Goal: Task Accomplishment & Management: Manage account settings

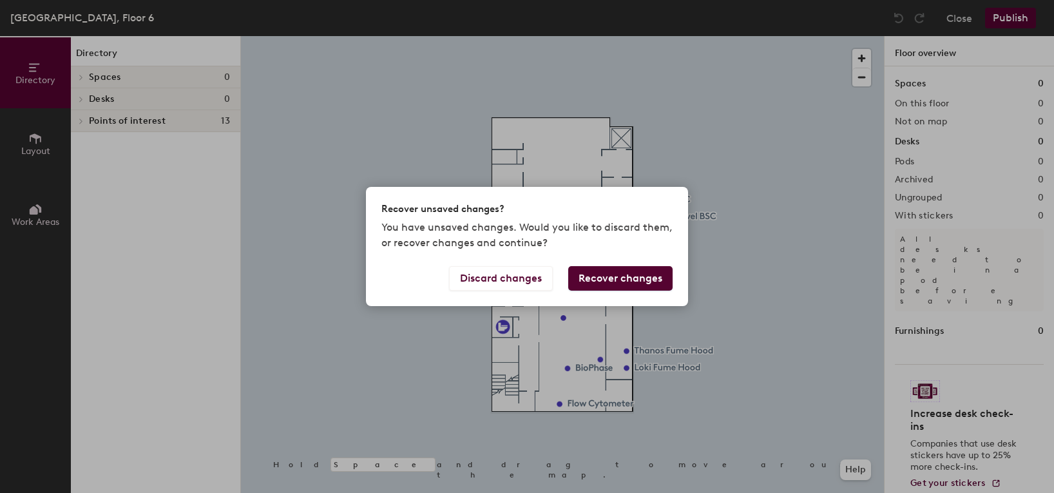
click at [603, 278] on button "Recover changes" at bounding box center [620, 278] width 104 height 24
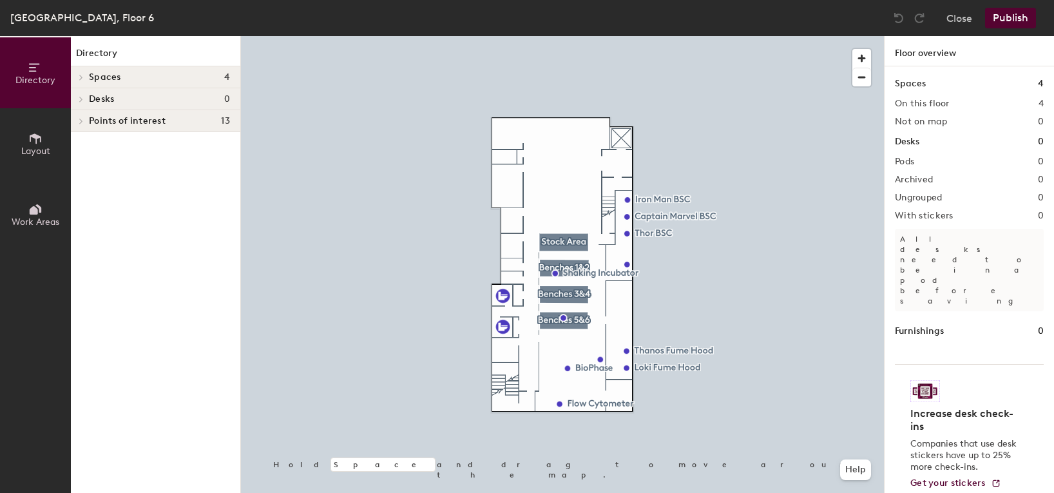
click at [121, 81] on h4 "Spaces 4" at bounding box center [159, 77] width 141 height 10
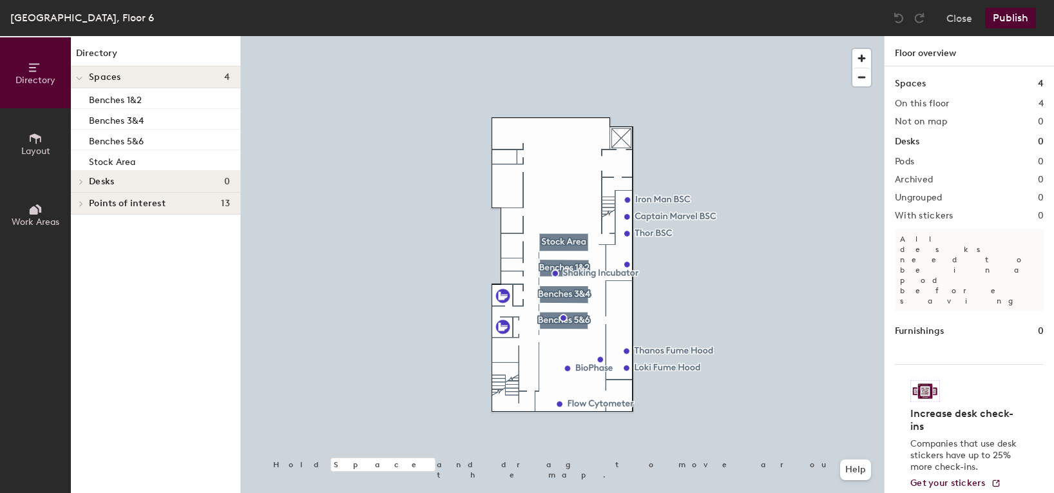
click at [153, 75] on h4 "Spaces 4" at bounding box center [159, 77] width 141 height 10
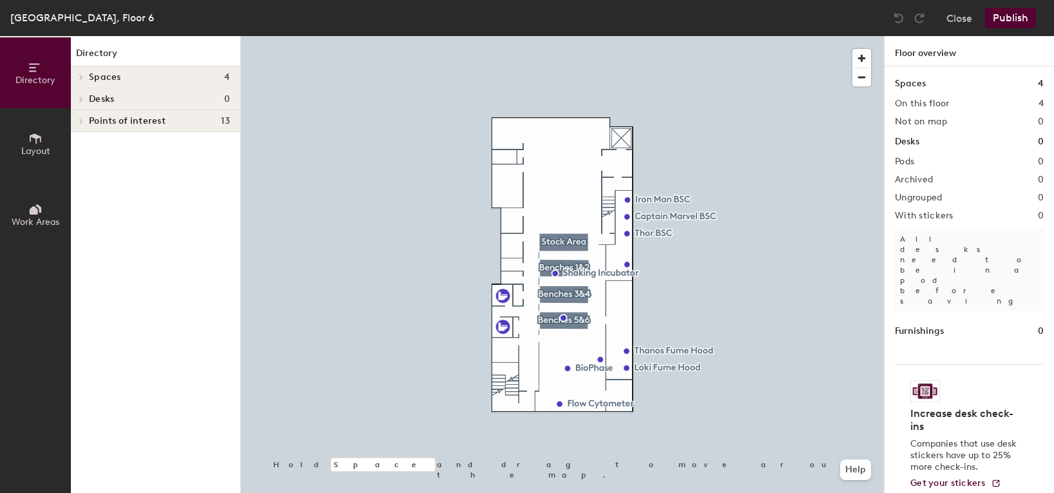
click at [153, 75] on h4 "Spaces 4" at bounding box center [159, 77] width 141 height 10
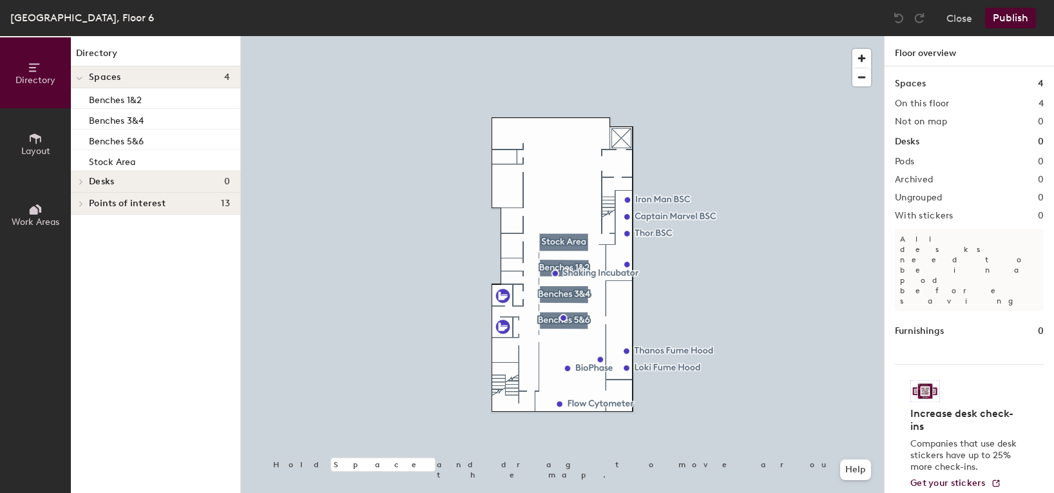
click at [56, 79] on button "Directory" at bounding box center [35, 72] width 71 height 71
click at [58, 144] on button "Layout" at bounding box center [35, 143] width 71 height 71
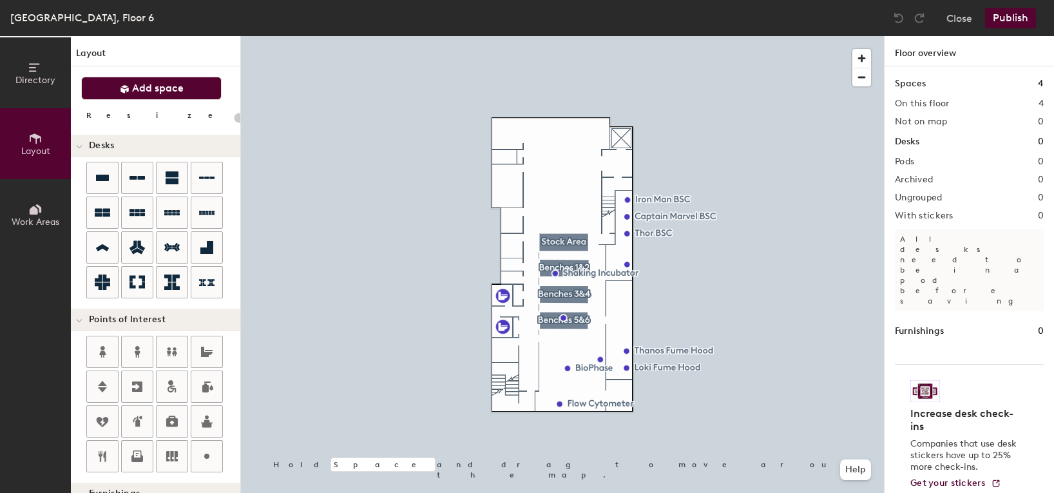
click at [171, 82] on span "Add space" at bounding box center [158, 88] width 52 height 13
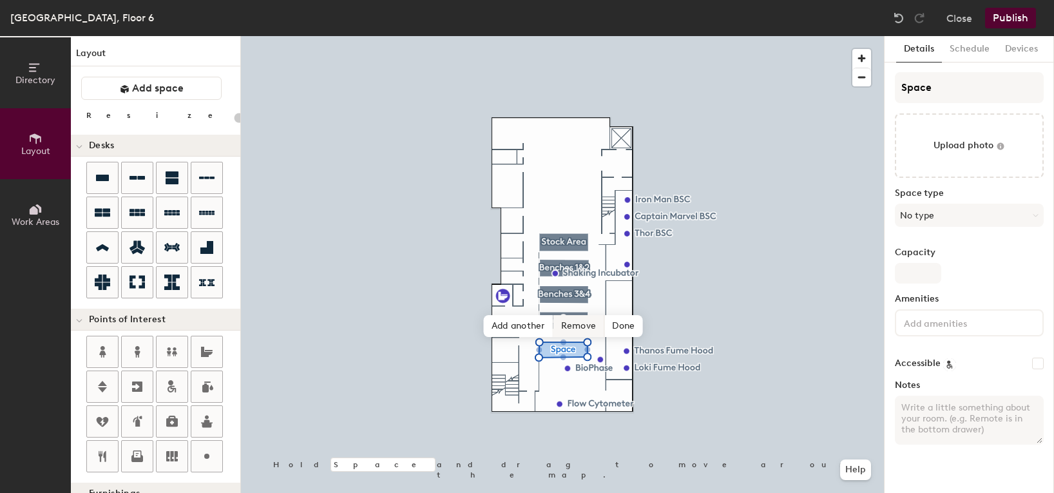
type input "20"
drag, startPoint x: 940, startPoint y: 92, endPoint x: 894, endPoint y: 88, distance: 45.9
click at [894, 88] on div "Details Schedule Devices Space Upload photo Space type No type Capacity Ameniti…" at bounding box center [970, 264] width 170 height 457
type input "B"
type input "20"
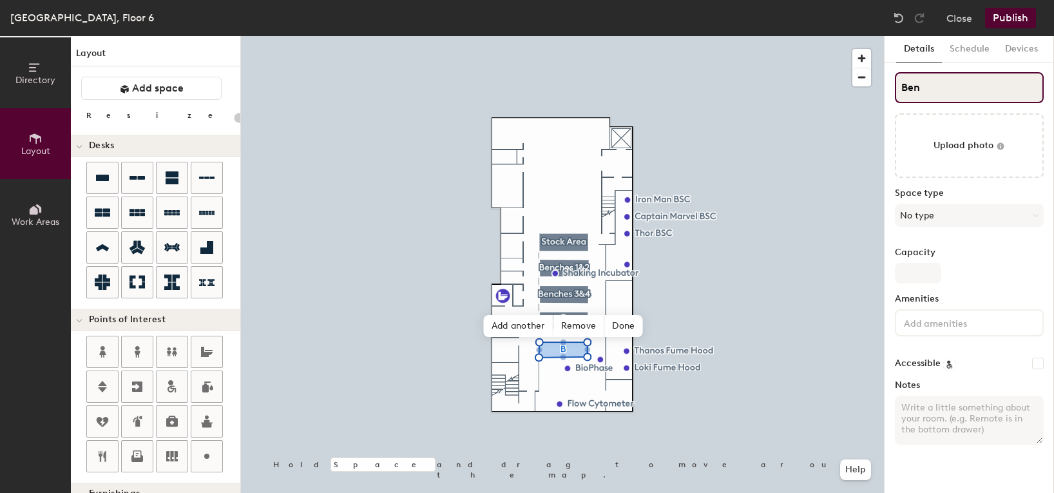
type input "Benc"
type input "20"
type input "Benche"
type input "20"
type input "Benches"
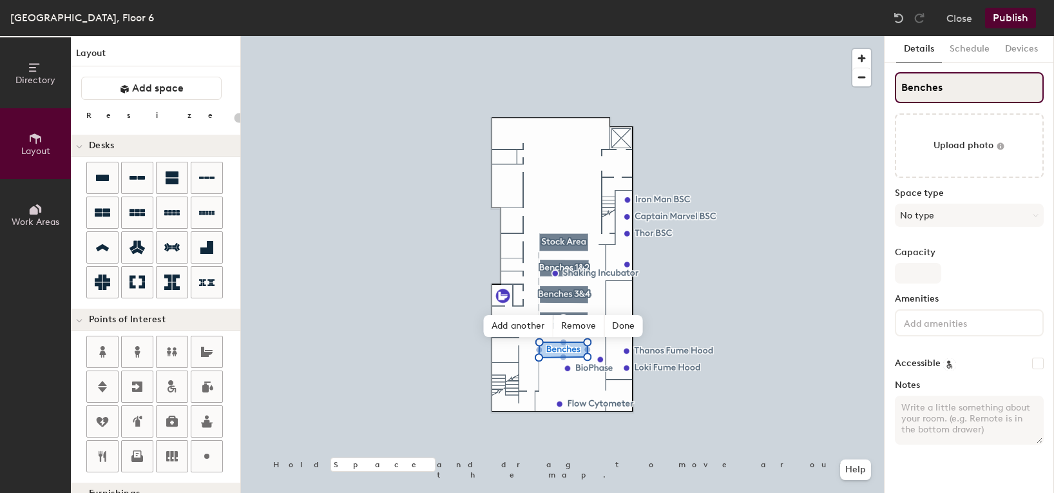
type input "20"
type input "Benches"
type input "20"
type input "Benches 7"
type input "20"
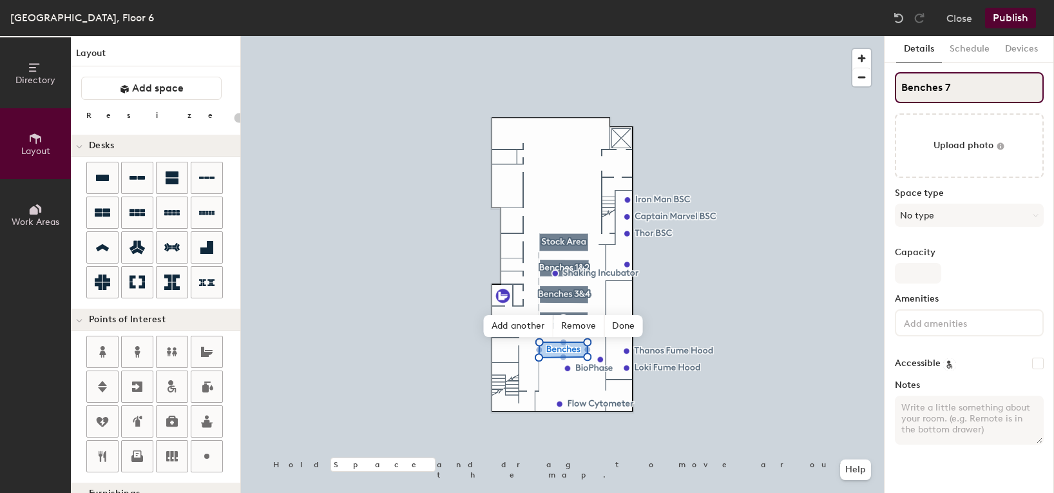
type input "Benches 7&"
type input "20"
type input "Benches 7&8"
type input "20"
type input "Benches 7&8"
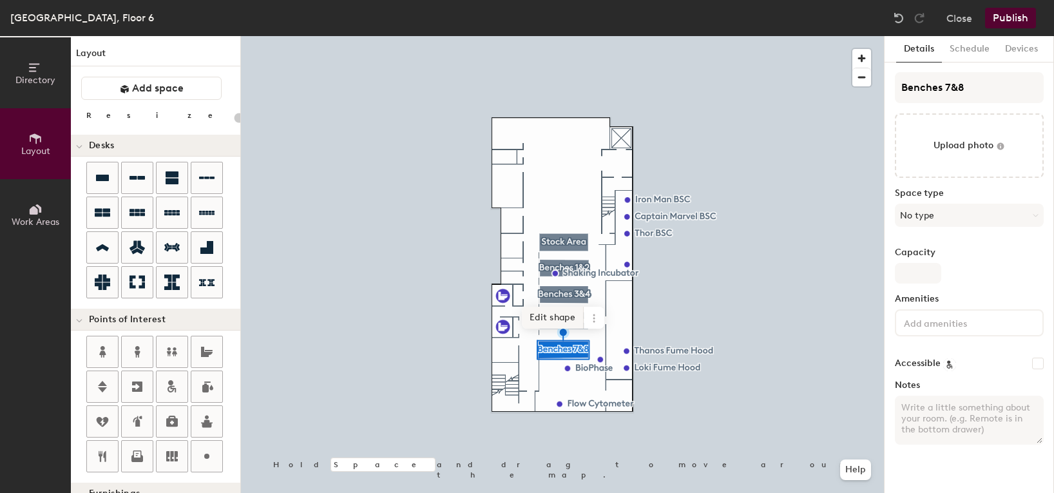
click at [566, 317] on span "Edit shape" at bounding box center [553, 318] width 62 height 22
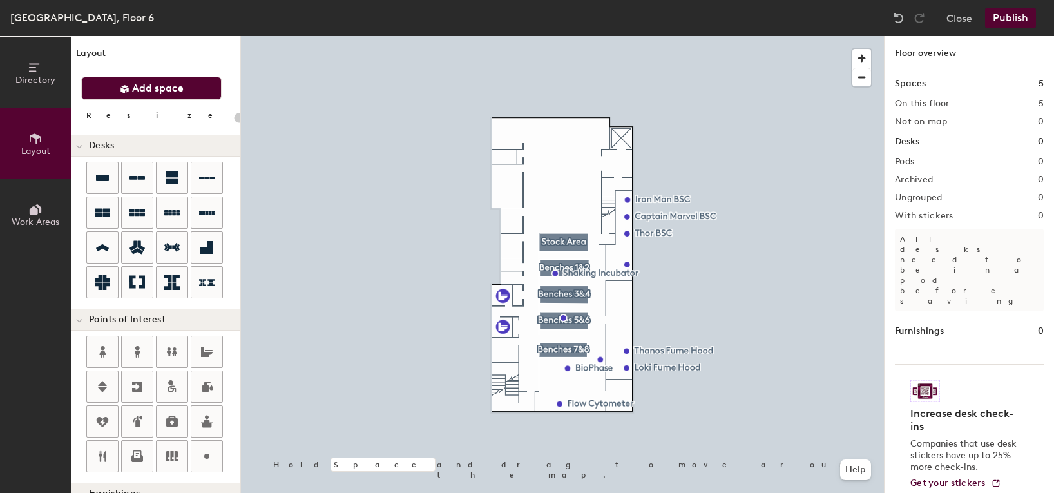
click at [121, 80] on button "Add space" at bounding box center [151, 88] width 141 height 23
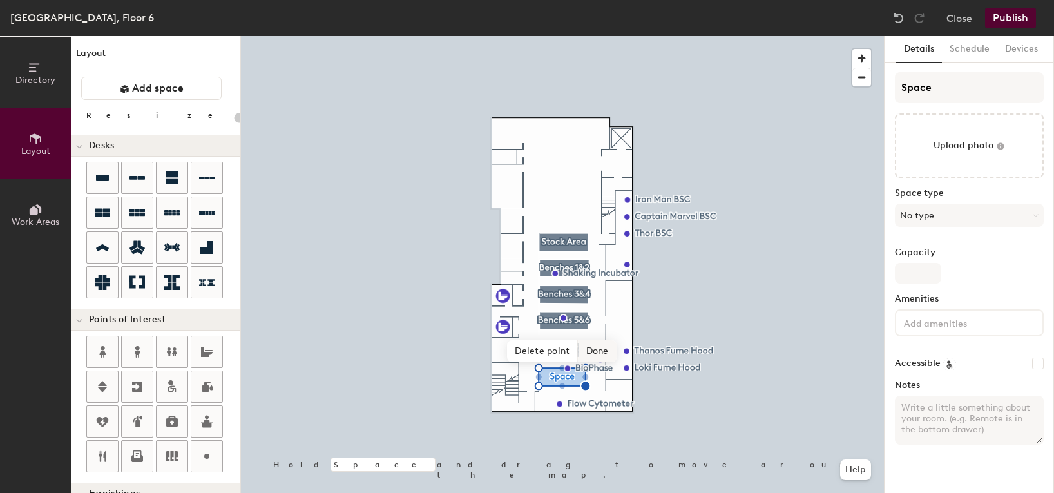
type input "20"
click at [877, 93] on div "Directory Layout Work Areas Layout Add space Resize Desks Points of Interest Fu…" at bounding box center [527, 264] width 1054 height 457
type input "B"
type input "20"
type input "Be"
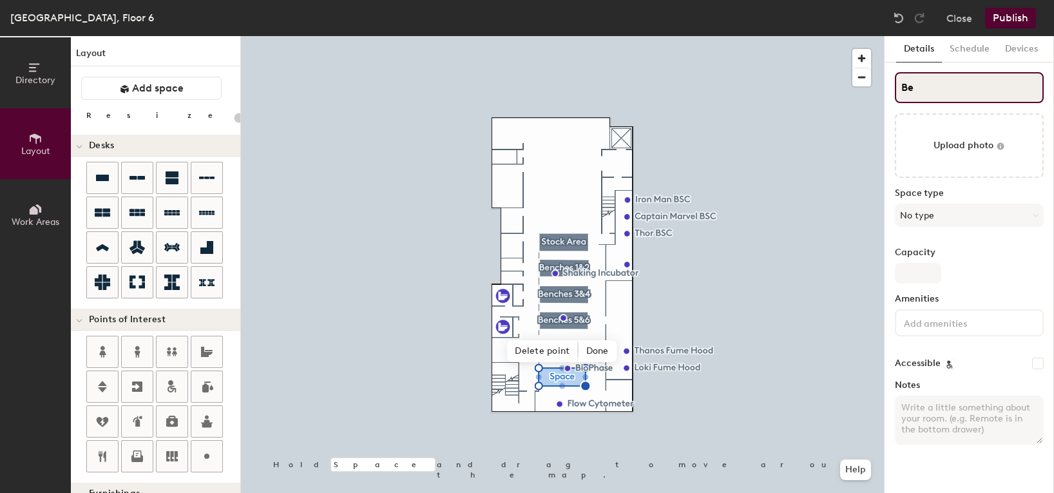
type input "20"
type input "Bench"
type input "20"
type input "Benche"
type input "20"
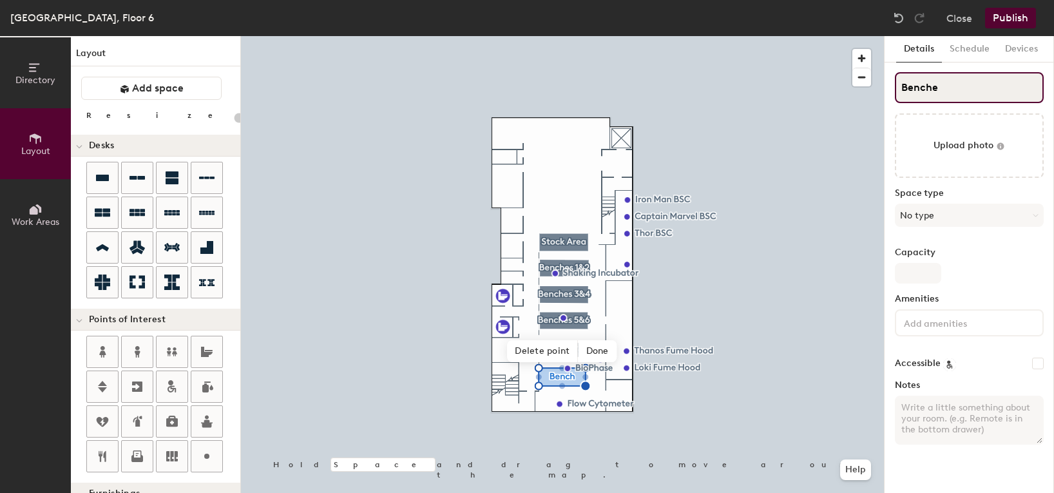
type input "Benches"
type input "20"
type input "Benches"
type input "20"
type input "Benches 9"
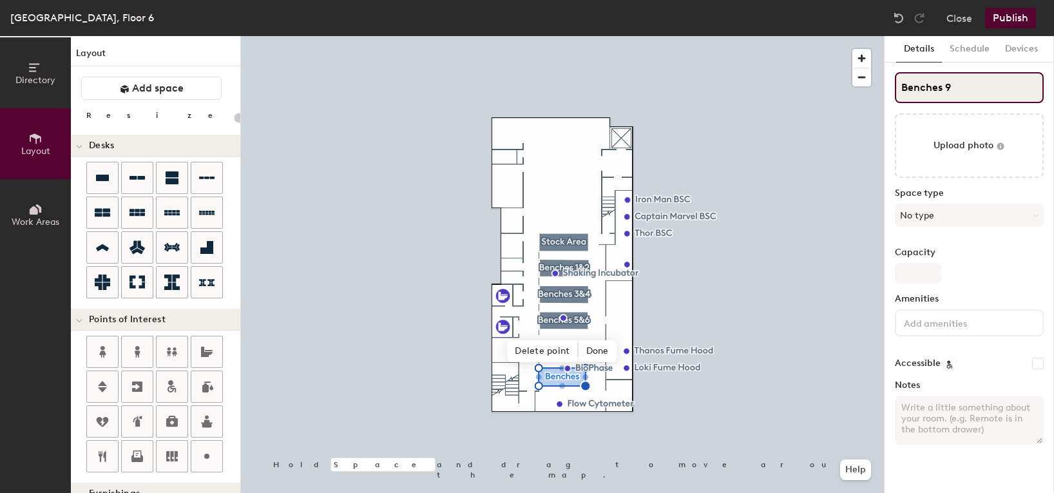
type input "20"
type input "Benches 9"
type input "20"
type input "Benches 9 &"
type input "20"
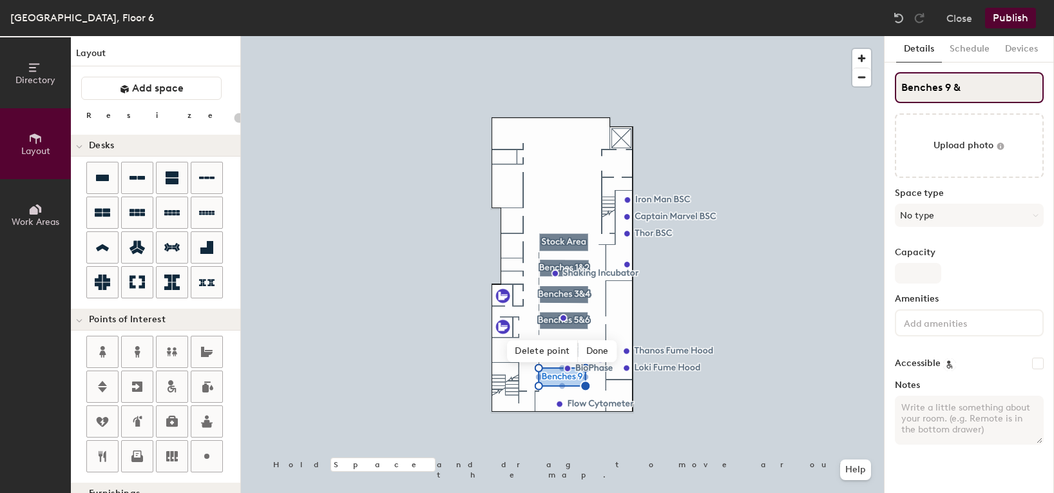
type input "Benches 9 &"
type input "20"
type input "Benches 9 & 19"
type input "20"
type input "Benches 9 & 1"
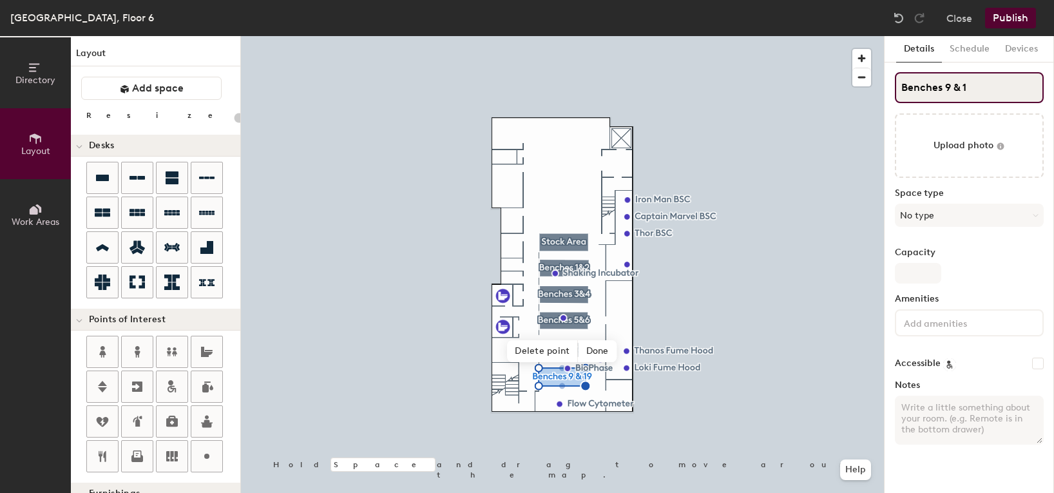
type input "20"
type input "Benches 9 & 10"
type input "20"
type input "Benches 9 & 10"
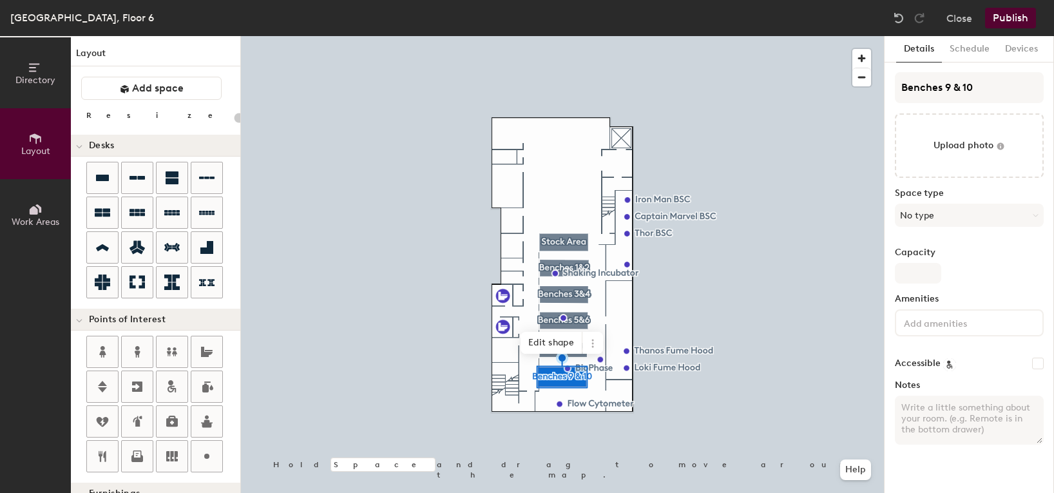
type input "20"
click at [956, 83] on input "Benches 9 & 10" at bounding box center [969, 87] width 149 height 31
type input "Benches 9& 10"
click at [962, 89] on input "Benches 9& 10" at bounding box center [969, 87] width 149 height 31
type input "20"
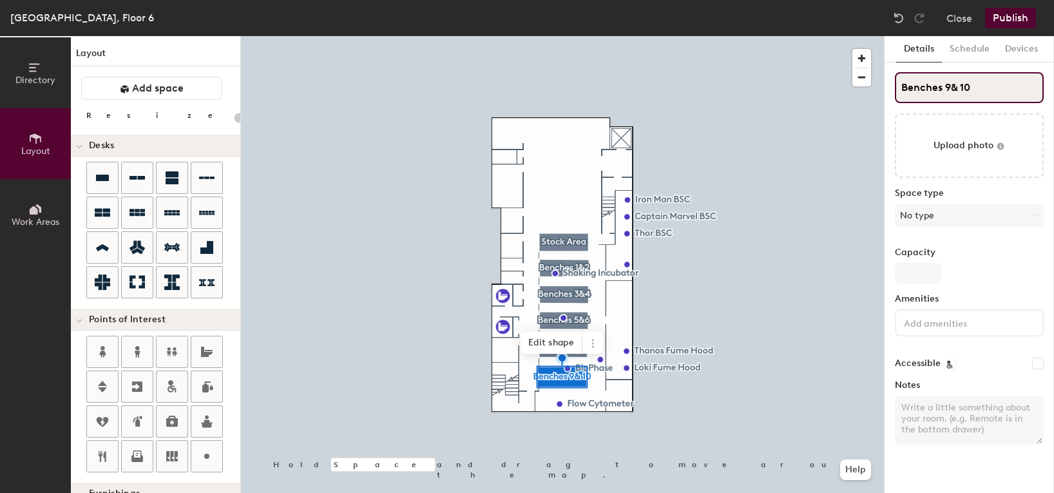
type input "Benches 9& 0"
type input "20"
type input "Benches 9&0"
type input "20"
type input "Benches 9&10"
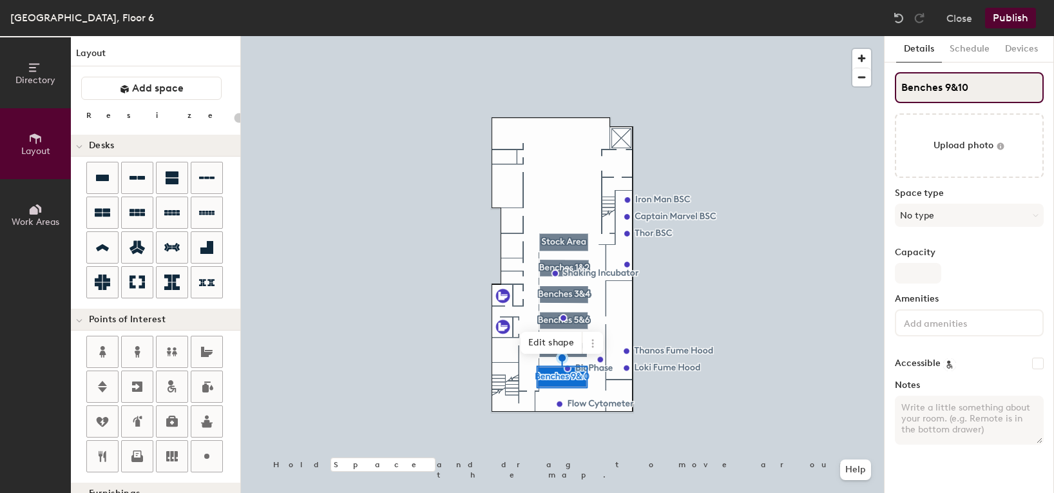
type input "20"
type input "Benches 9&10"
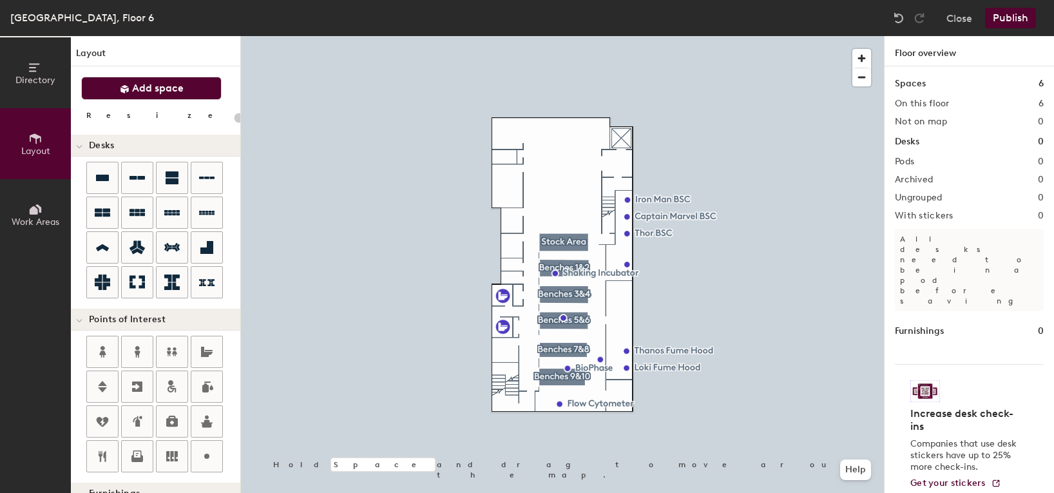
click at [122, 92] on icon at bounding box center [125, 89] width 10 height 10
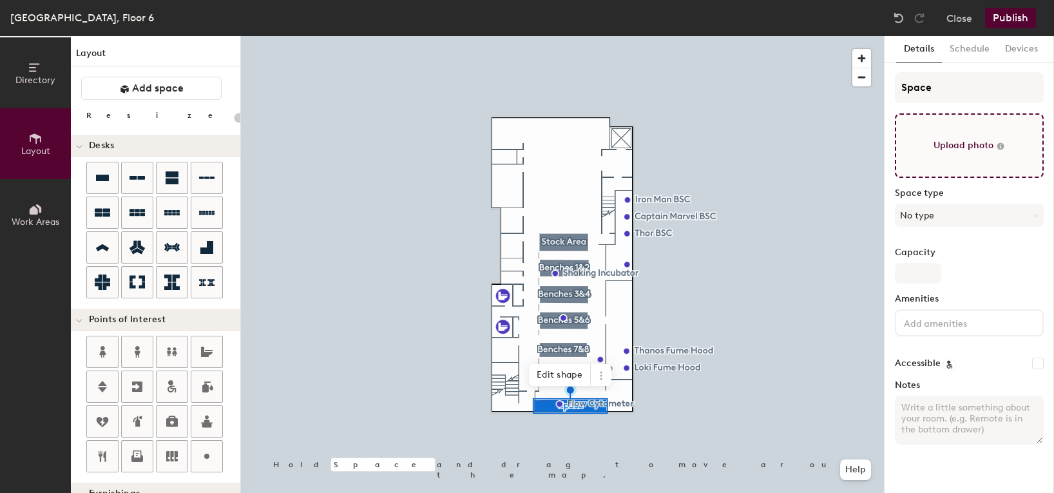
type input "20"
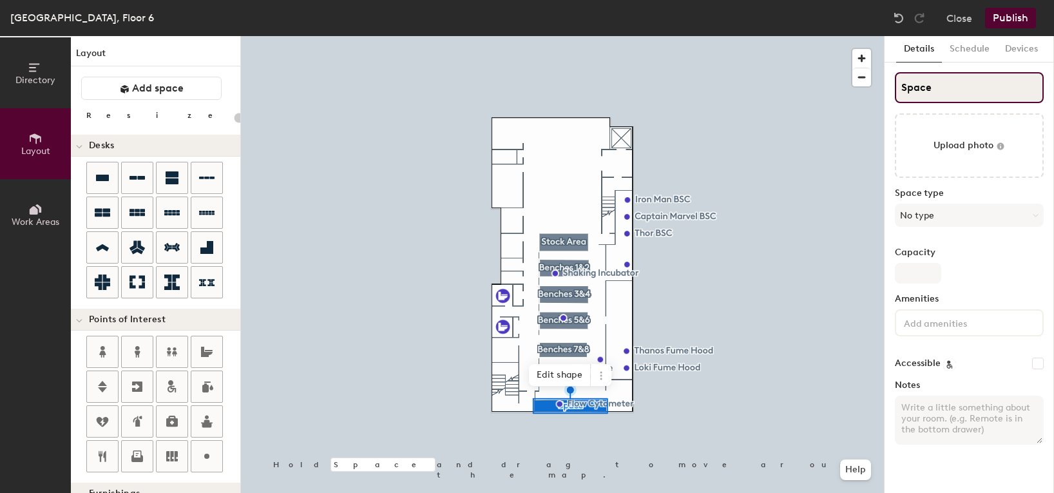
drag, startPoint x: 944, startPoint y: 78, endPoint x: 900, endPoint y: 84, distance: 43.7
click at [900, 84] on input "Space" at bounding box center [969, 87] width 149 height 31
drag, startPoint x: 944, startPoint y: 93, endPoint x: 888, endPoint y: 86, distance: 56.6
click at [888, 86] on div "Details Schedule Devices Space Upload photo Space type No type Capacity Ameniti…" at bounding box center [970, 264] width 170 height 457
type input "B"
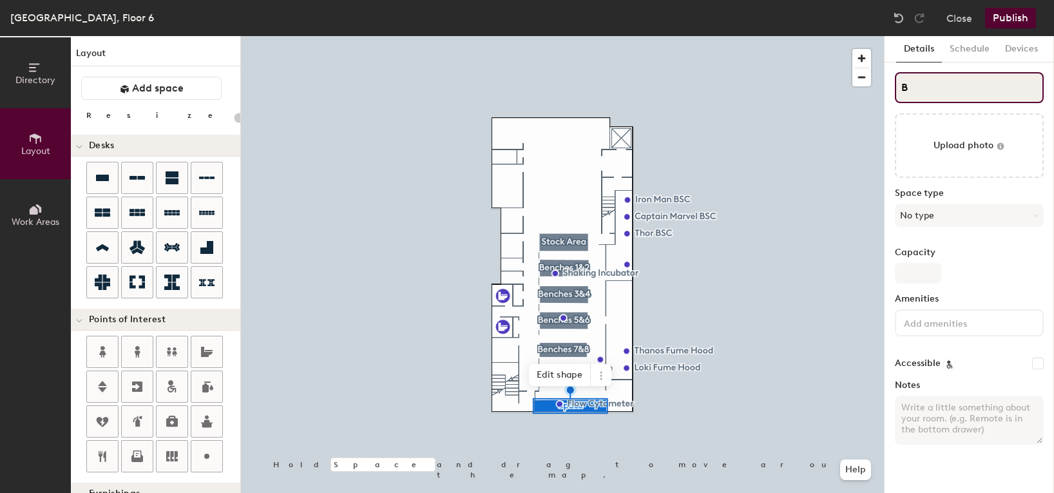
type input "20"
type input "Ben"
type input "20"
type input "Bench"
type input "20"
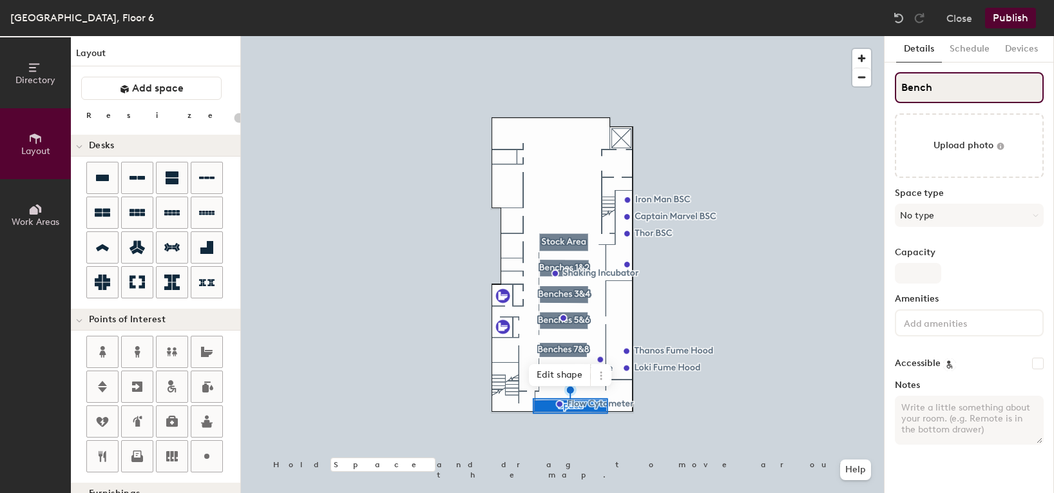
type input "Bench 1"
type input "20"
type input "Bench 11"
type input "20"
type input "Bench 11"
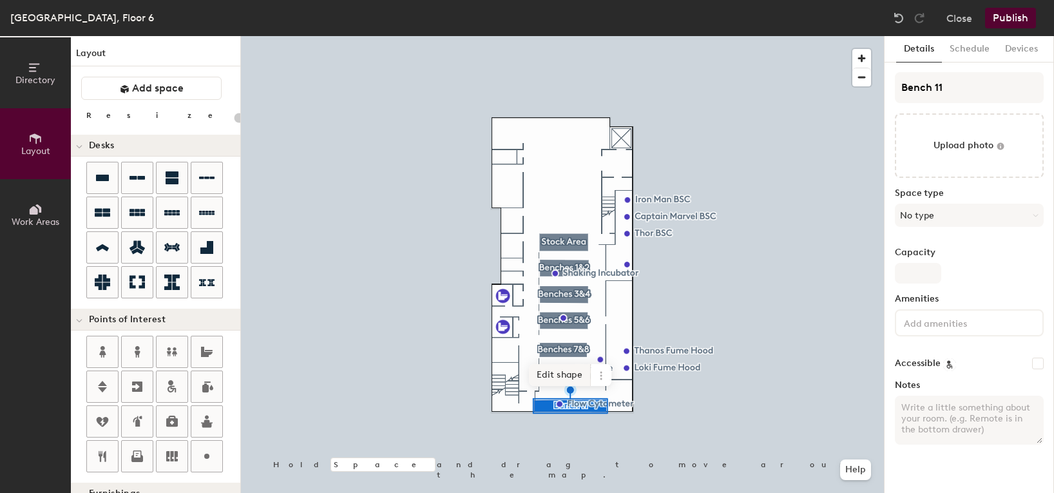
click at [559, 374] on span "Edit shape" at bounding box center [560, 375] width 62 height 22
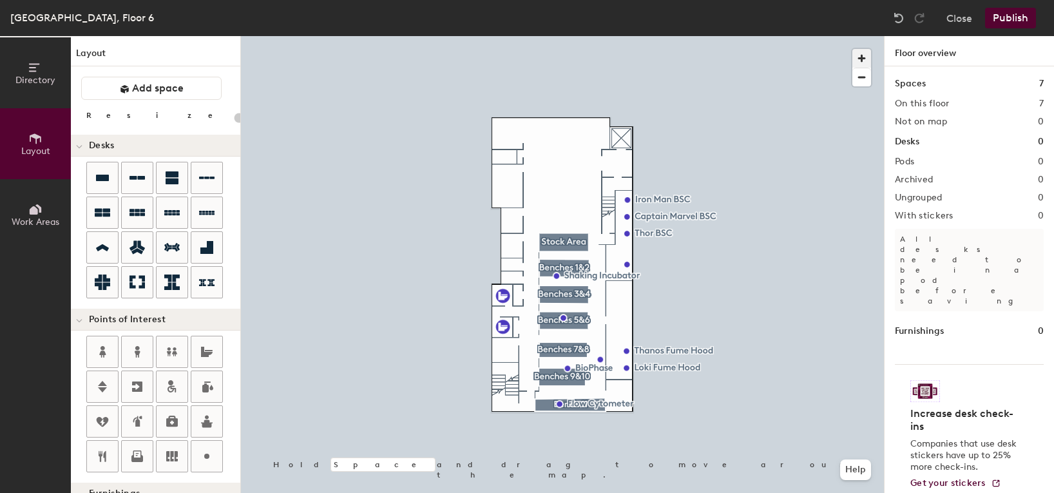
click at [861, 57] on span "button" at bounding box center [862, 58] width 19 height 19
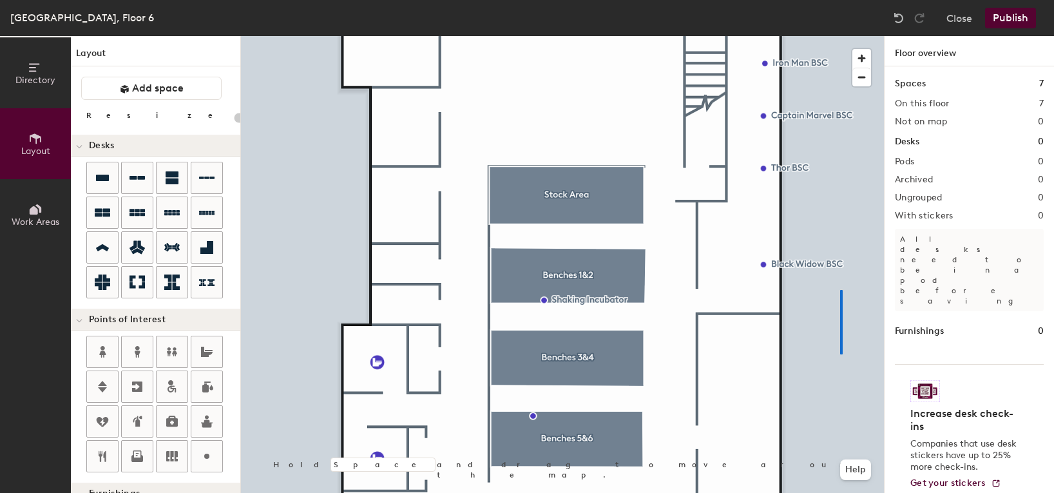
click at [840, 36] on div at bounding box center [562, 36] width 643 height 0
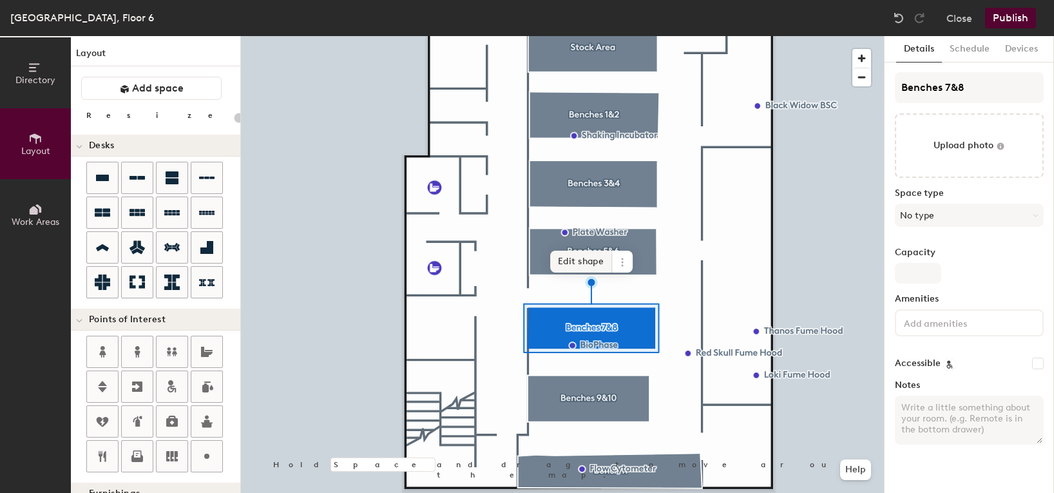
click at [584, 264] on span "Edit shape" at bounding box center [581, 262] width 62 height 22
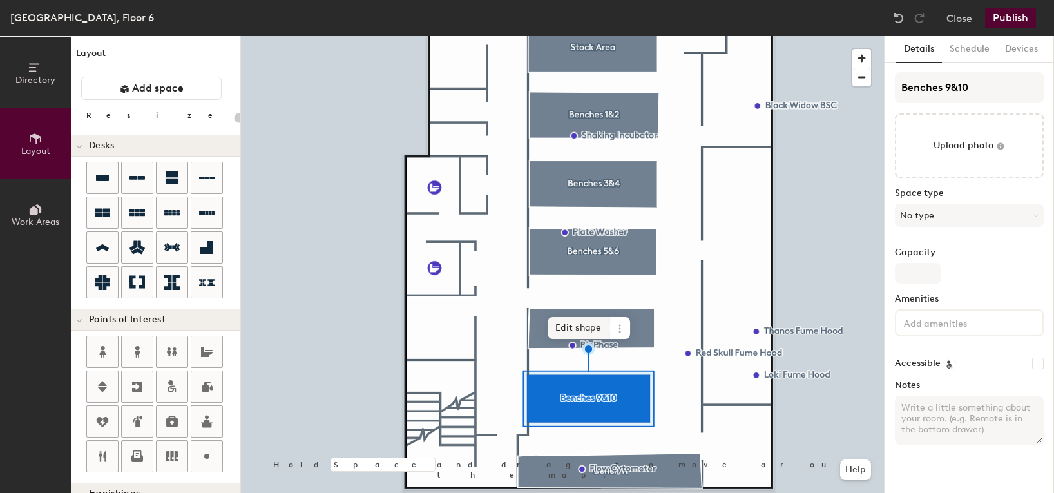
click at [587, 331] on span "Edit shape" at bounding box center [579, 328] width 62 height 22
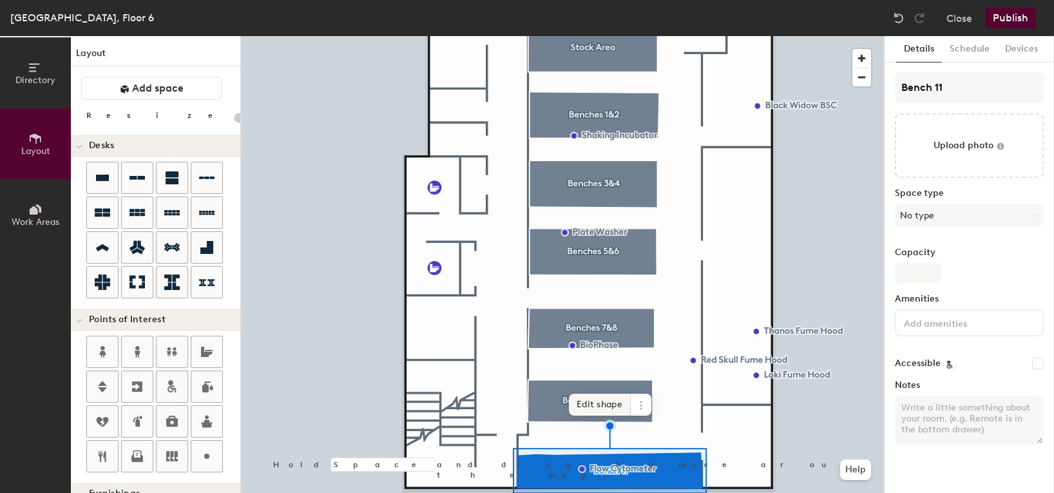
click at [608, 403] on span "Edit shape" at bounding box center [600, 405] width 62 height 22
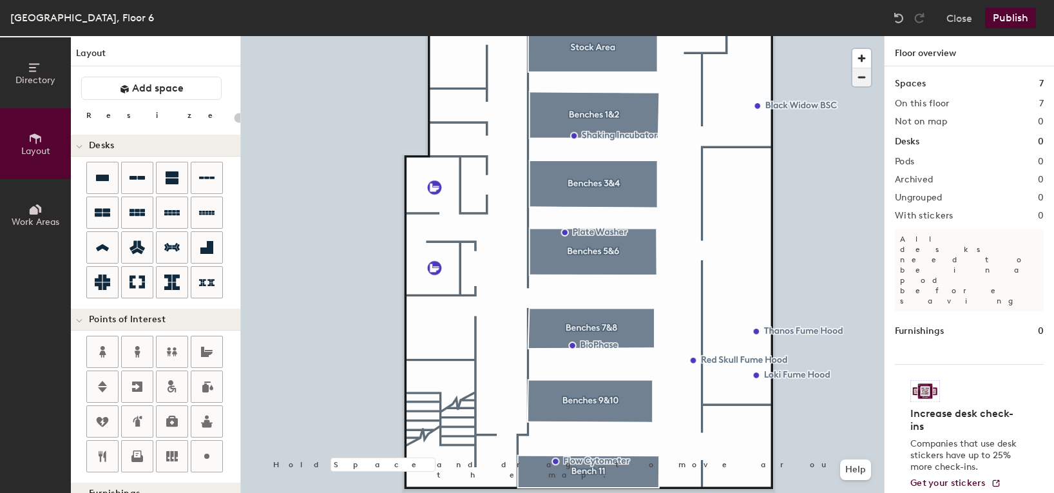
click at [865, 81] on span "button" at bounding box center [862, 77] width 19 height 18
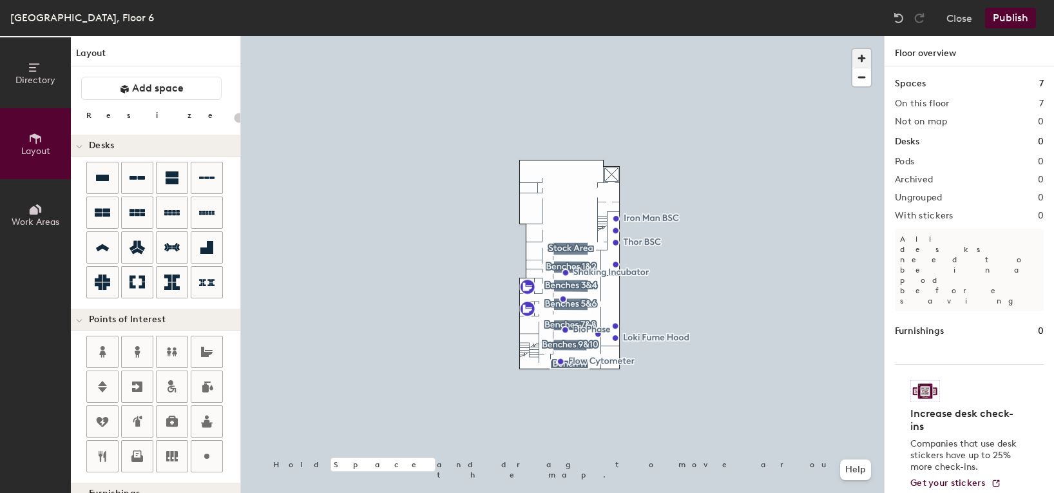
click at [864, 61] on span "button" at bounding box center [862, 58] width 19 height 19
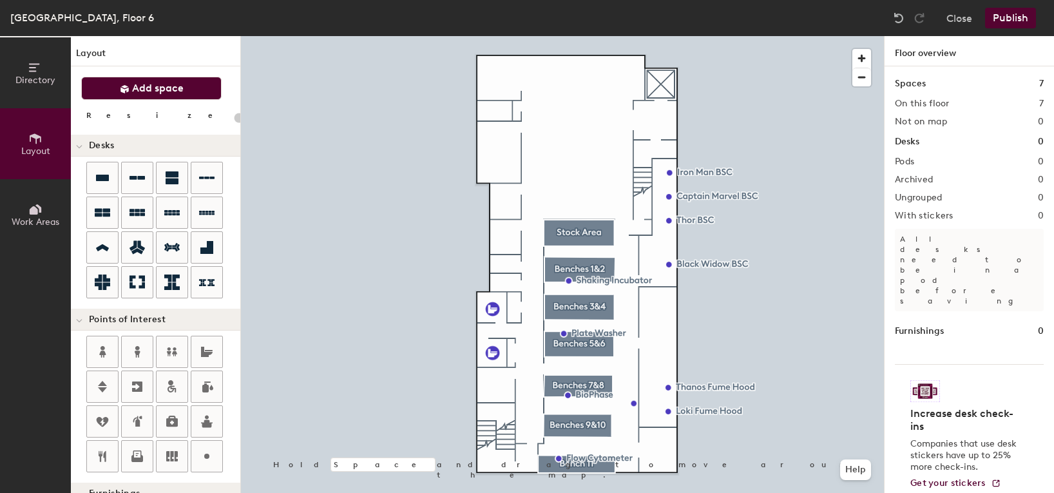
click at [178, 82] on span "Add space" at bounding box center [158, 88] width 52 height 13
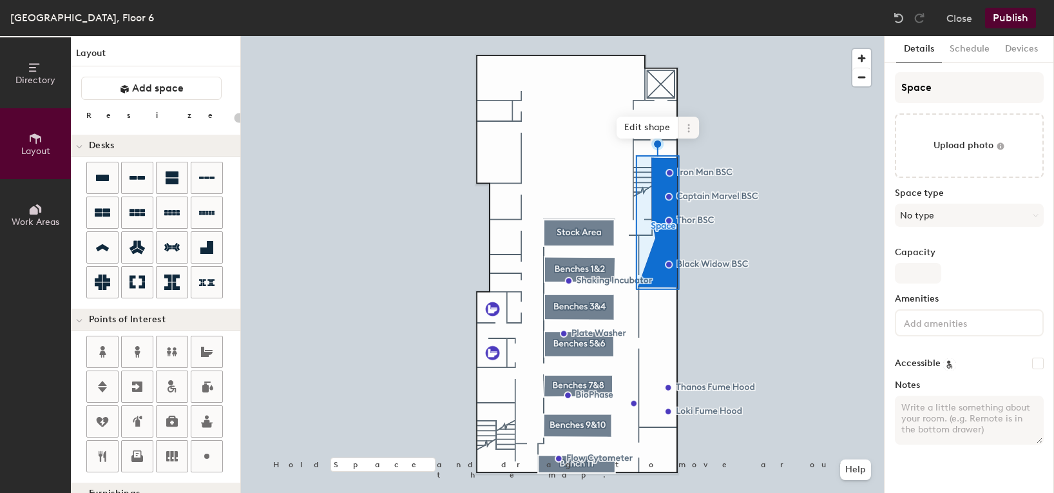
click at [693, 128] on icon at bounding box center [689, 128] width 10 height 10
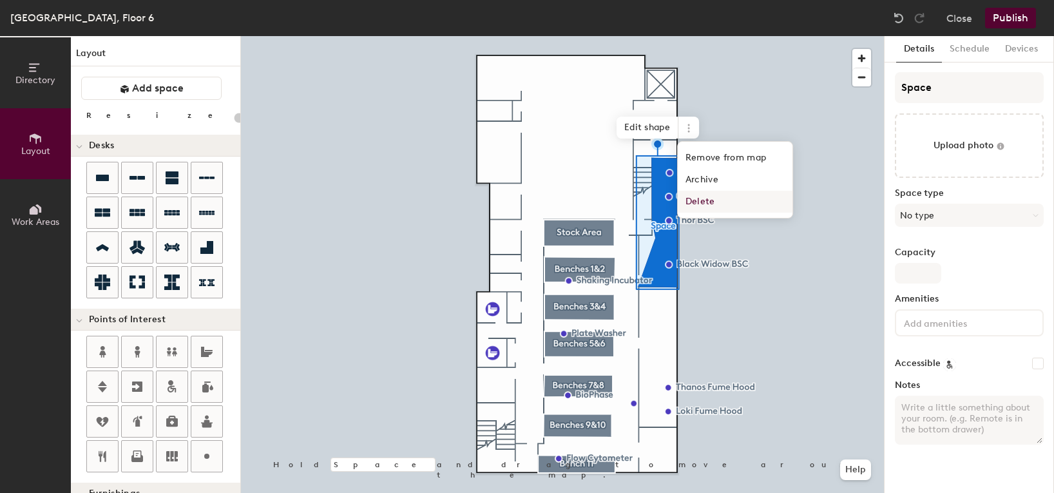
click at [710, 206] on span "Delete" at bounding box center [735, 202] width 115 height 22
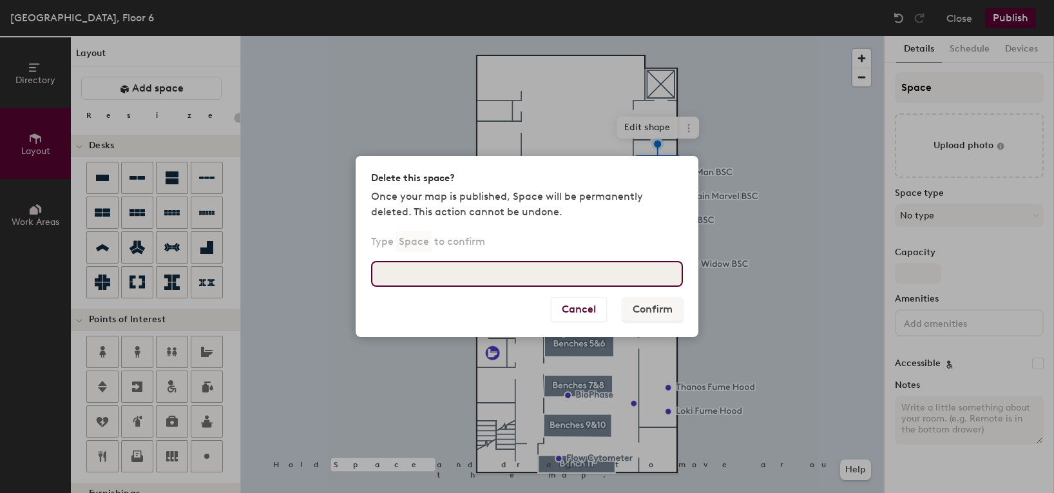
click at [586, 282] on input at bounding box center [527, 274] width 312 height 26
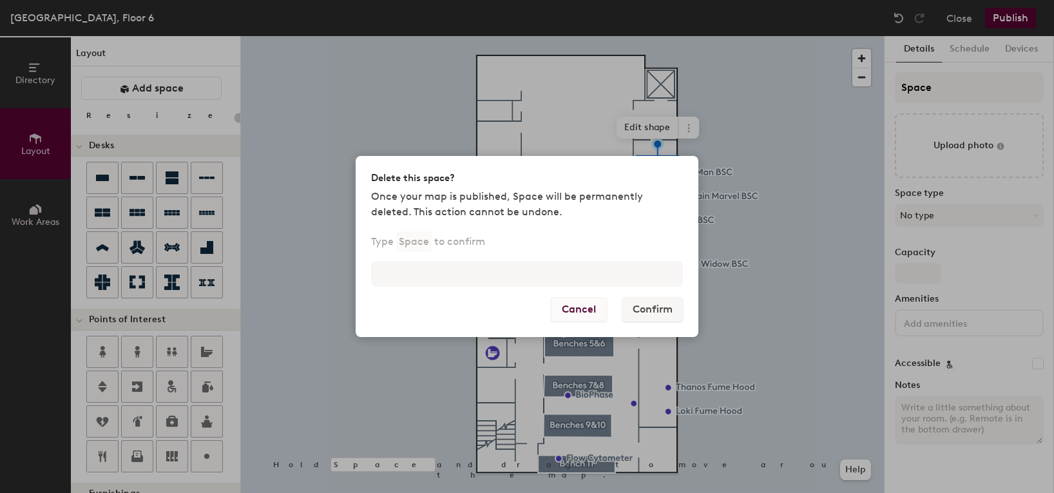
click at [585, 309] on button "Cancel" at bounding box center [579, 309] width 56 height 24
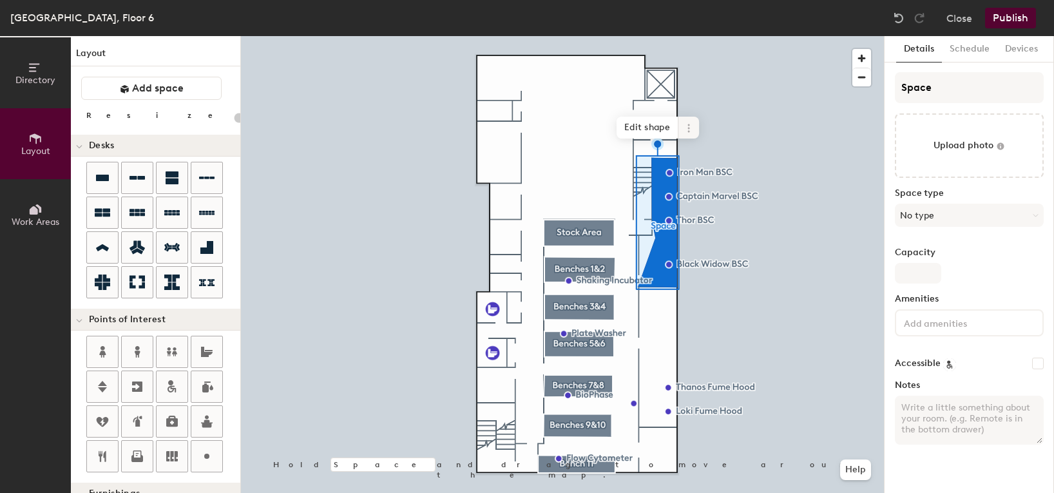
click at [689, 128] on icon at bounding box center [689, 128] width 2 height 2
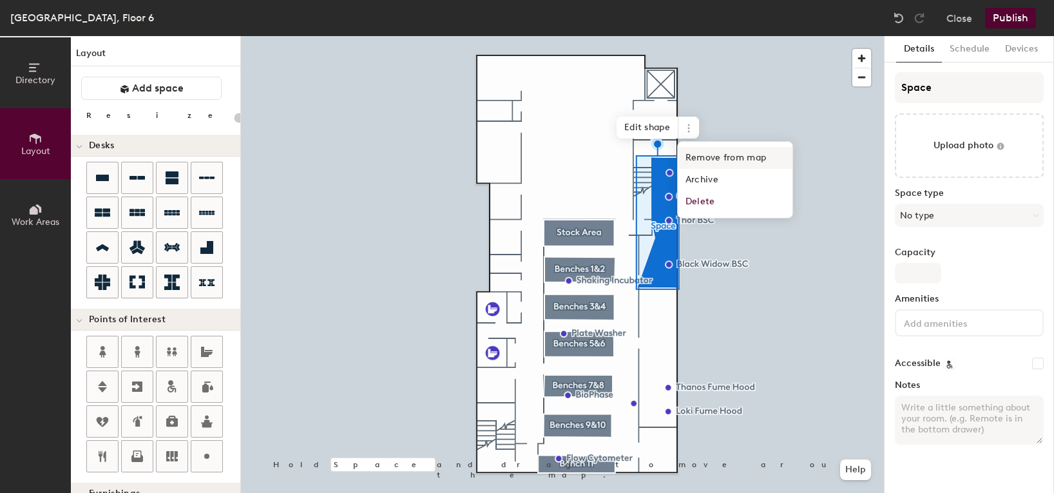
click at [697, 153] on span "Remove from map" at bounding box center [735, 158] width 115 height 22
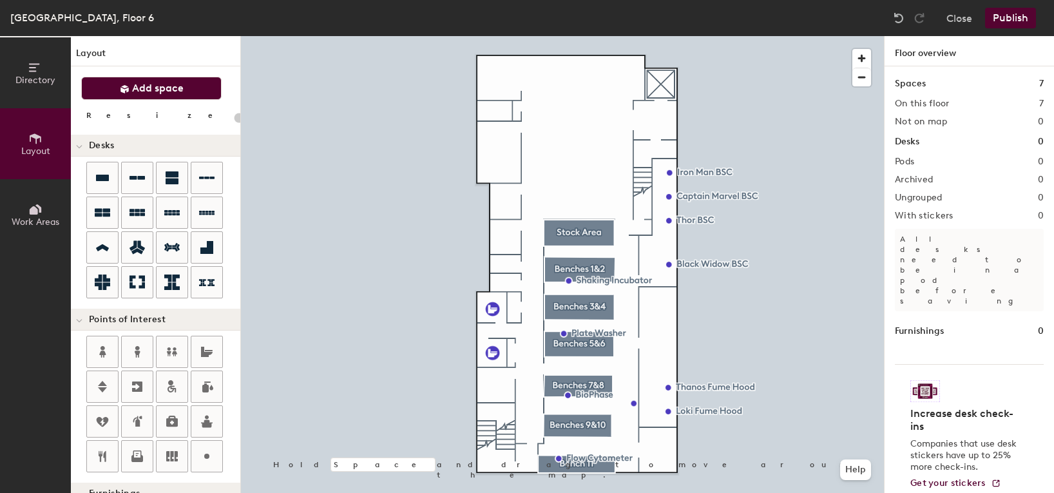
click at [180, 85] on span "Add space" at bounding box center [158, 88] width 52 height 13
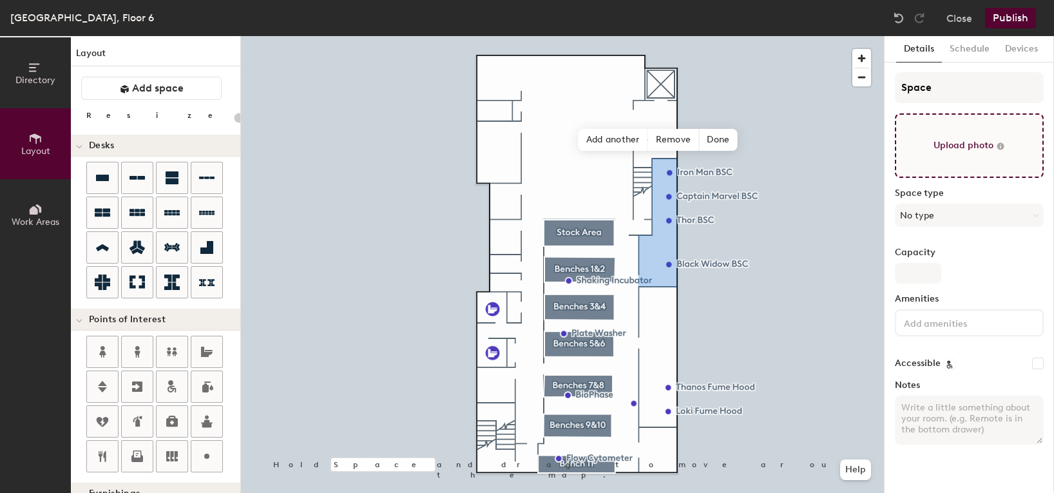
type input "20"
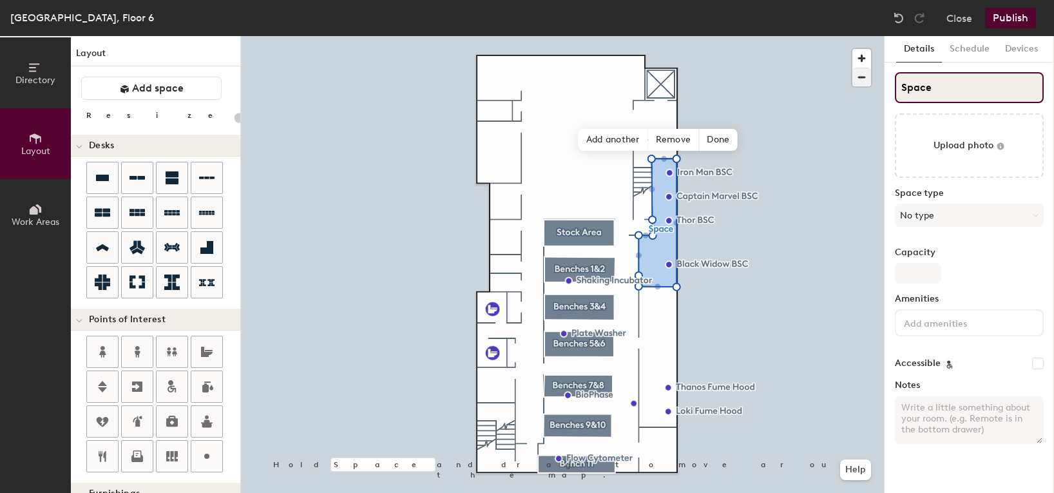
drag, startPoint x: 941, startPoint y: 92, endPoint x: 860, endPoint y: 81, distance: 82.0
click at [860, 81] on div "Directory Layout Work Areas Layout Add space Resize Desks Points of Interest Fu…" at bounding box center [527, 264] width 1054 height 457
type input "T"
type input "20"
type input "TC"
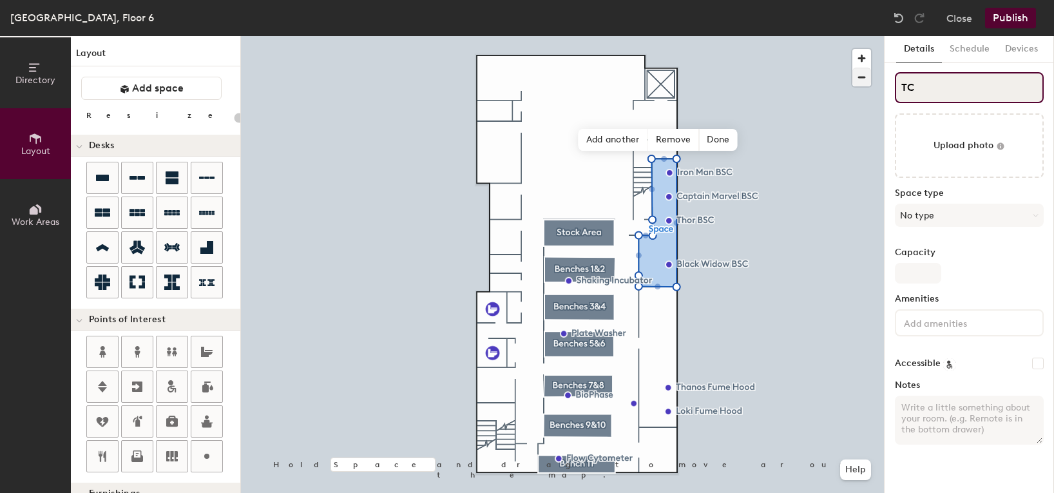
type input "20"
type input "TC"
type input "20"
type input "TC S"
type input "20"
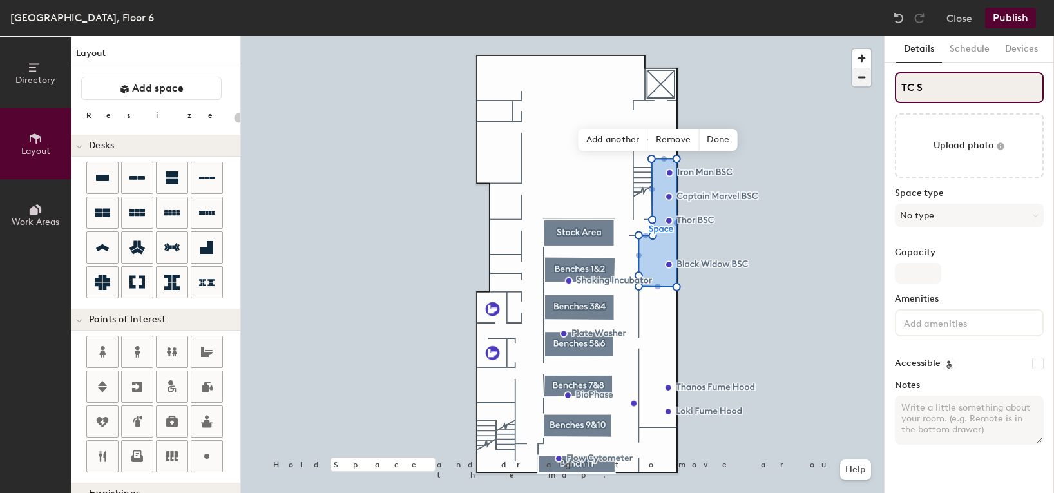
type input "TC Su"
type input "20"
type input "TC Suite"
type input "20"
type input "TC Suite"
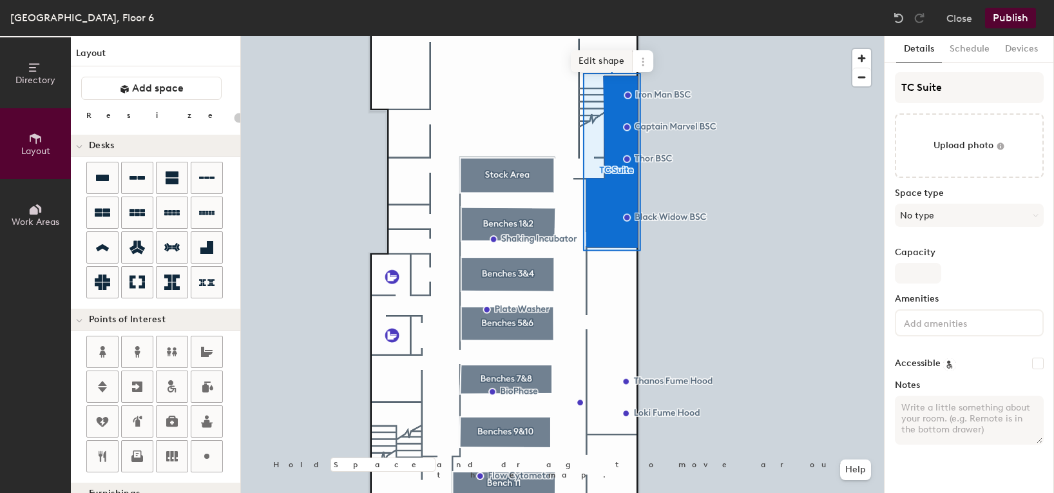
click at [614, 61] on span "Edit shape" at bounding box center [602, 61] width 62 height 22
click at [611, 65] on span "Edit shape" at bounding box center [602, 61] width 62 height 22
click at [606, 65] on span "Edit shape" at bounding box center [602, 61] width 62 height 22
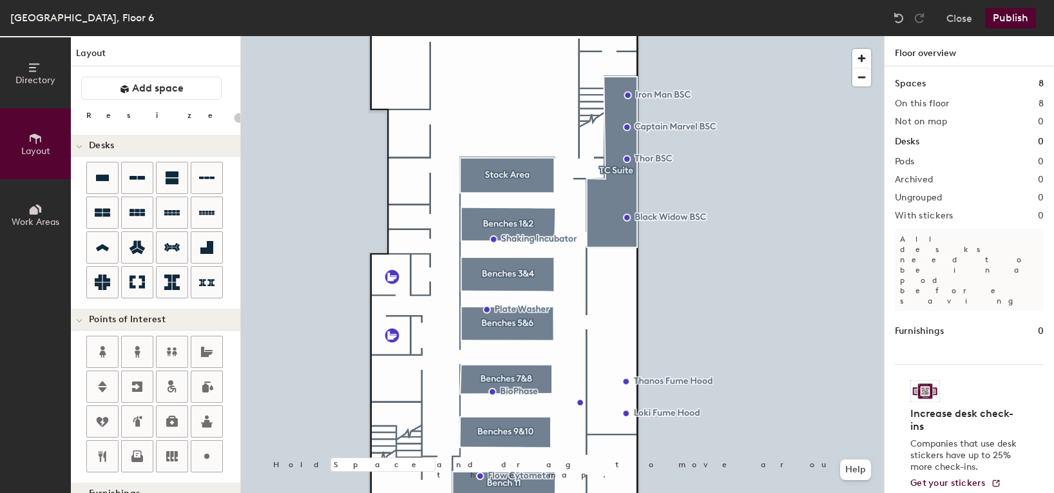
type input "20"
click at [173, 90] on span "Add space" at bounding box center [158, 88] width 52 height 13
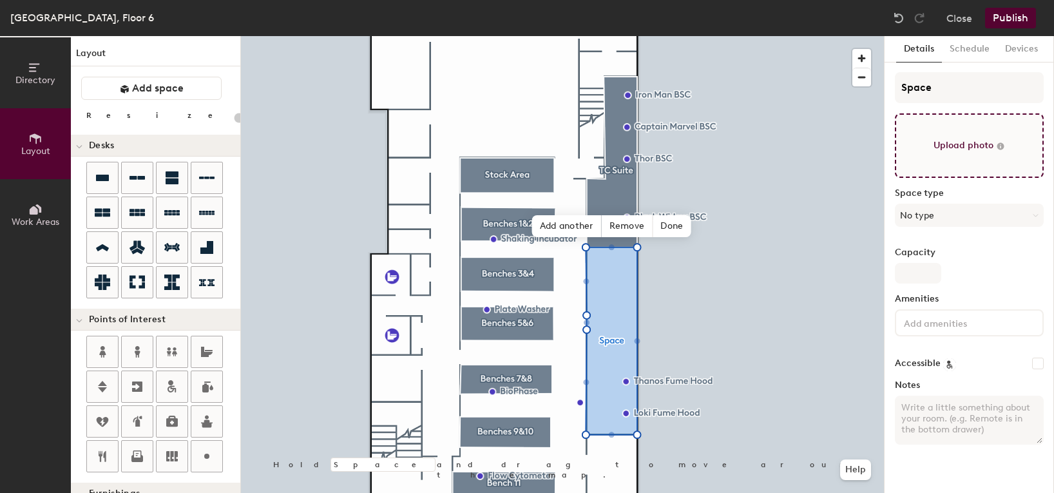
type input "20"
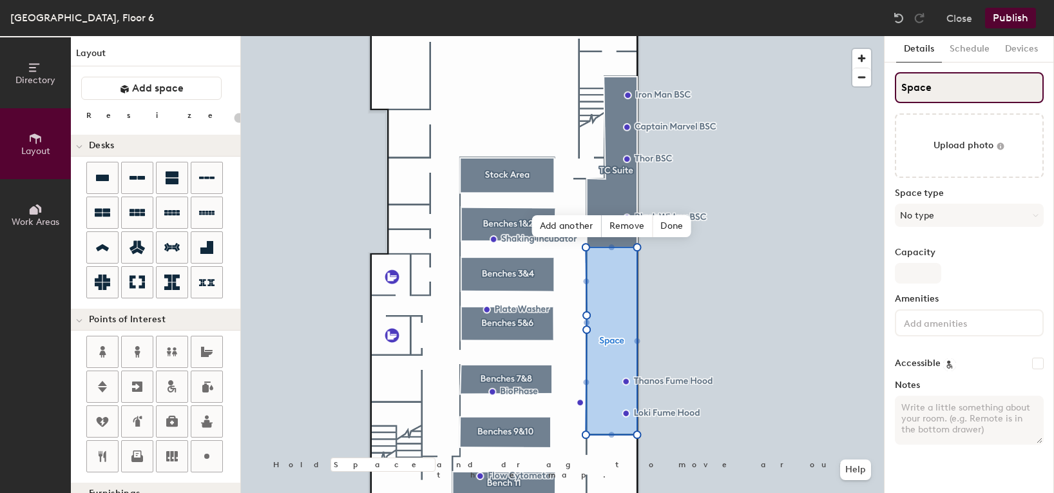
click at [821, 84] on div "Directory Layout Work Areas Layout Add space Resize Desks Points of Interest Fu…" at bounding box center [527, 264] width 1054 height 457
type input "R"
type input "20"
type input "RNA"
type input "20"
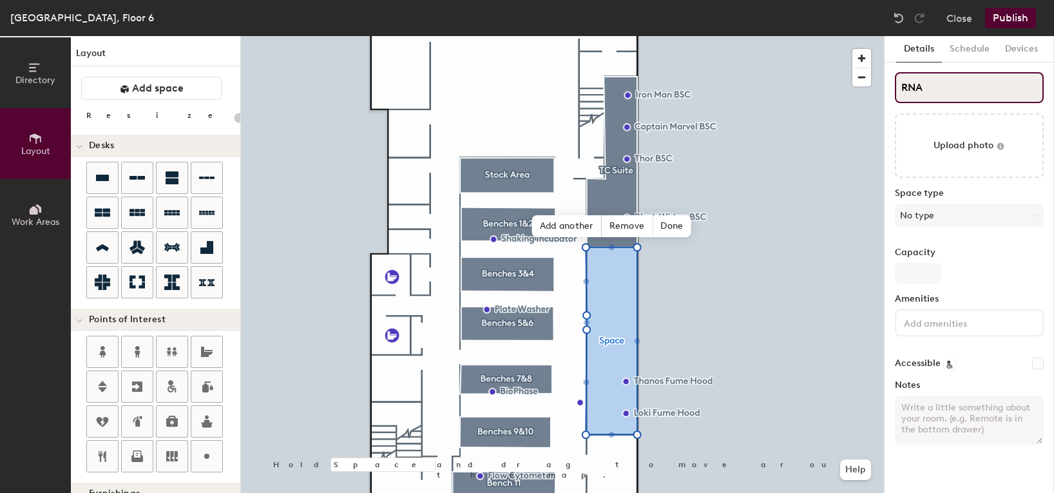
type input "RNA"
type input "20"
type input "RNA S"
type input "20"
type input "RNA Su"
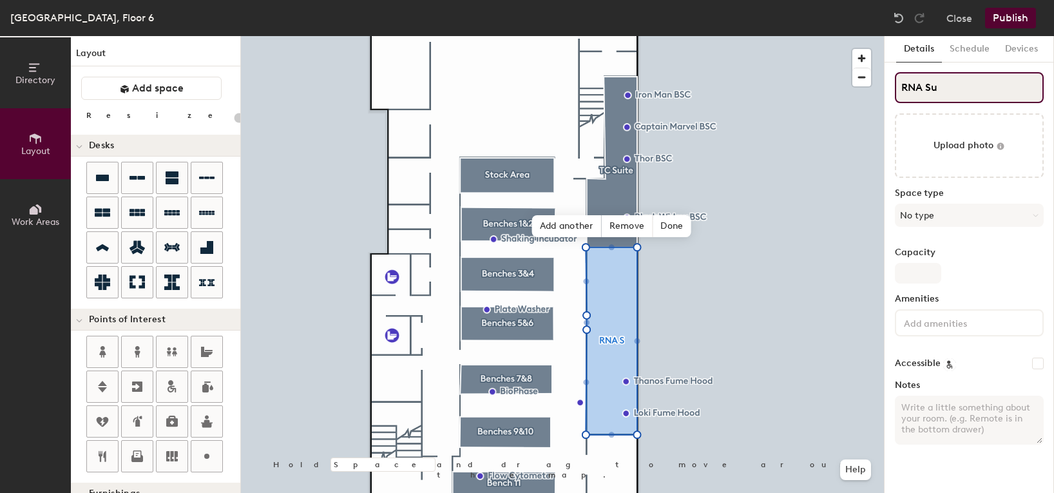
type input "20"
type input "RNA Suite"
type input "20"
type input "RNA Suite"
click at [684, 233] on span "Done" at bounding box center [672, 226] width 38 height 22
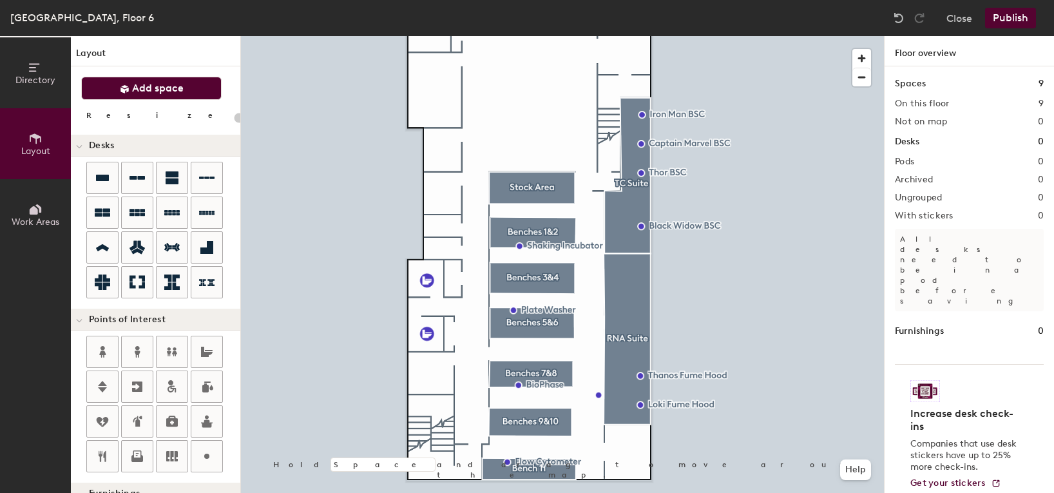
click at [133, 84] on span "Add space" at bounding box center [158, 88] width 52 height 13
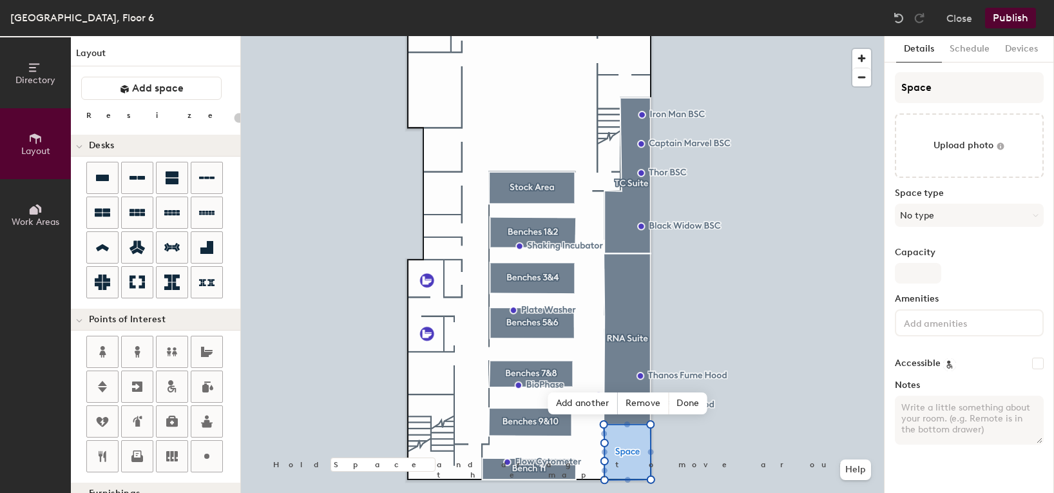
type input "20"
click at [938, 88] on input "Space" at bounding box center [969, 87] width 149 height 31
drag, startPoint x: 945, startPoint y: 88, endPoint x: 897, endPoint y: 88, distance: 48.3
click at [897, 88] on input "Space" at bounding box center [969, 87] width 149 height 31
type input "G"
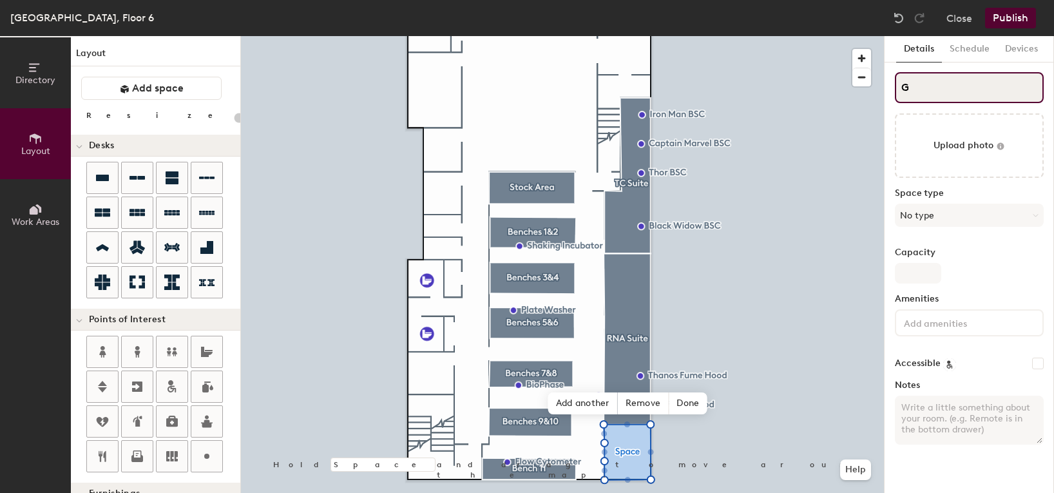
type input "20"
type input "Gas"
type input "20"
type input "Gas"
type input "20"
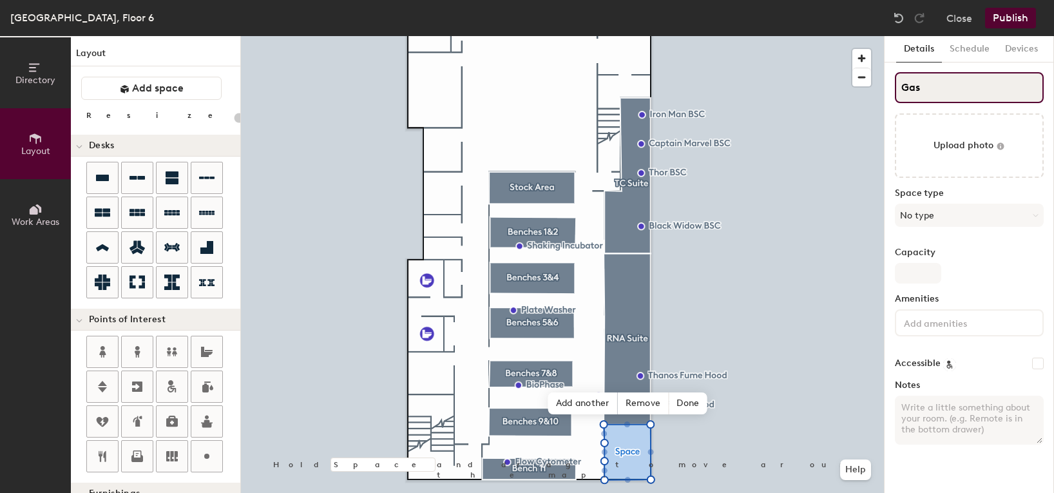
type input "Gas S"
type input "20"
type input "Gas St"
type input "20"
type input "Gas Str"
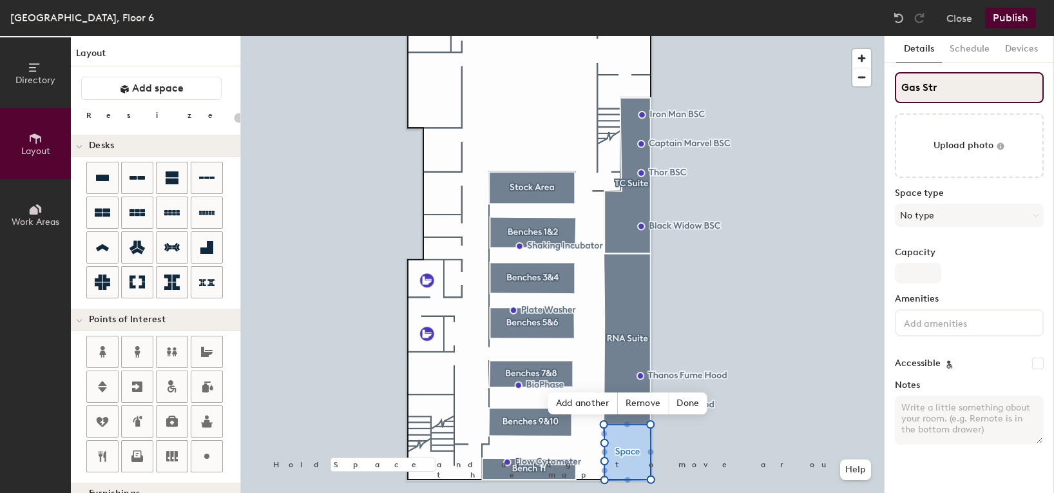
type input "20"
type input "Gas Stra"
type input "20"
type input "Gas Strage"
type input "20"
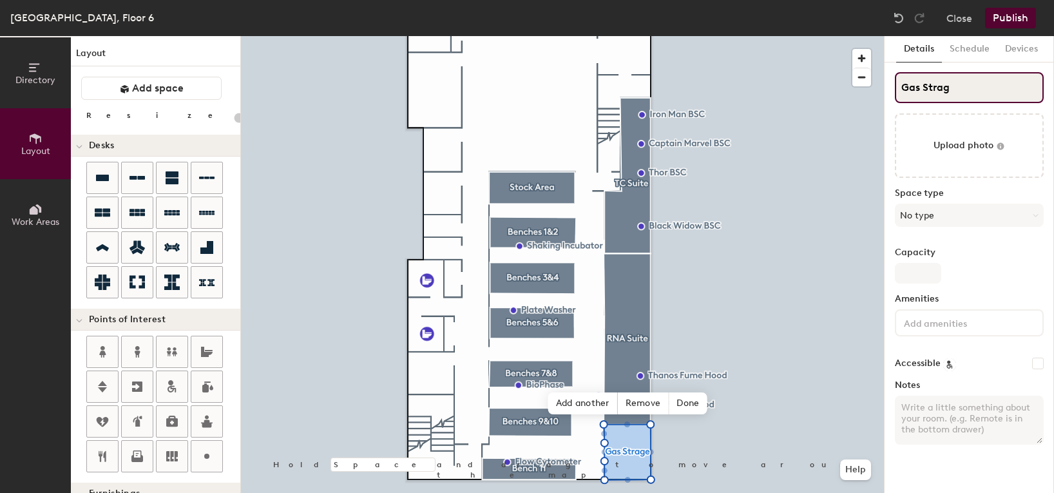
type input "Gas Stra"
type input "20"
type input "Gas St"
type input "20"
type input "Gas Sto"
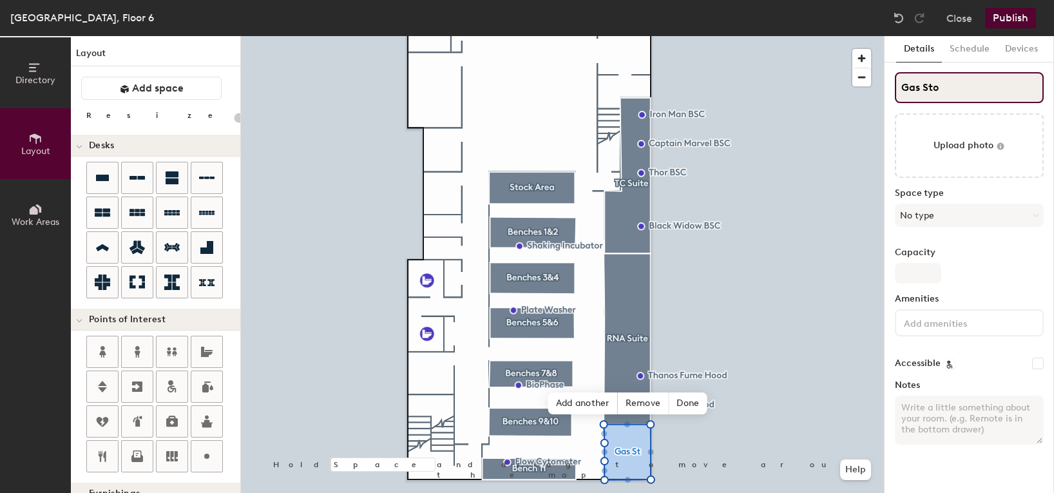
type input "20"
type input "Gas Stora"
type input "20"
type input "Gas Storage"
type input "20"
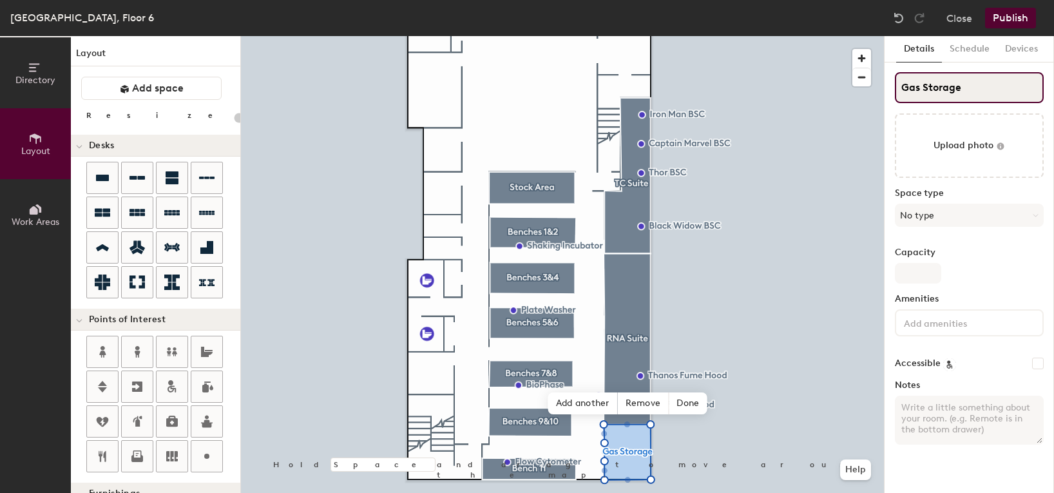
type input "Gas Storage"
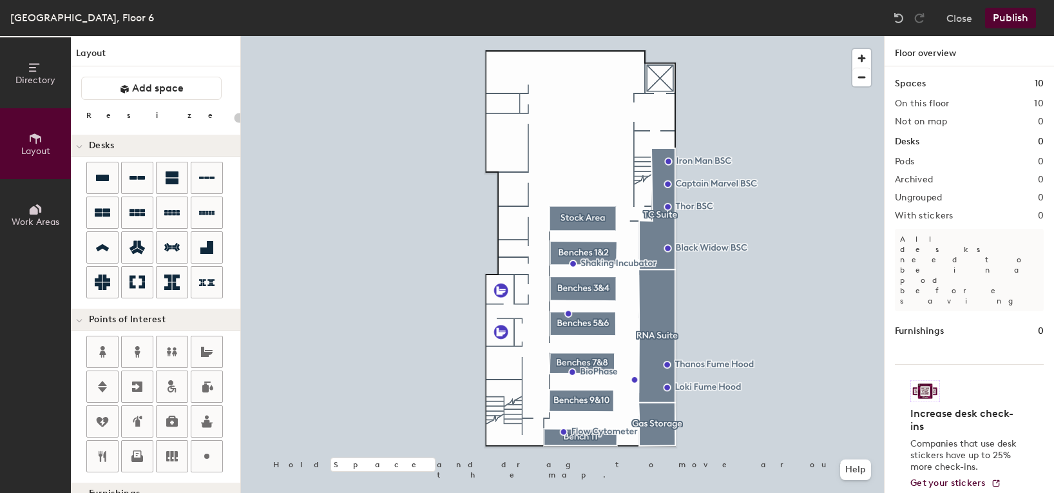
click at [659, 36] on div at bounding box center [562, 36] width 643 height 0
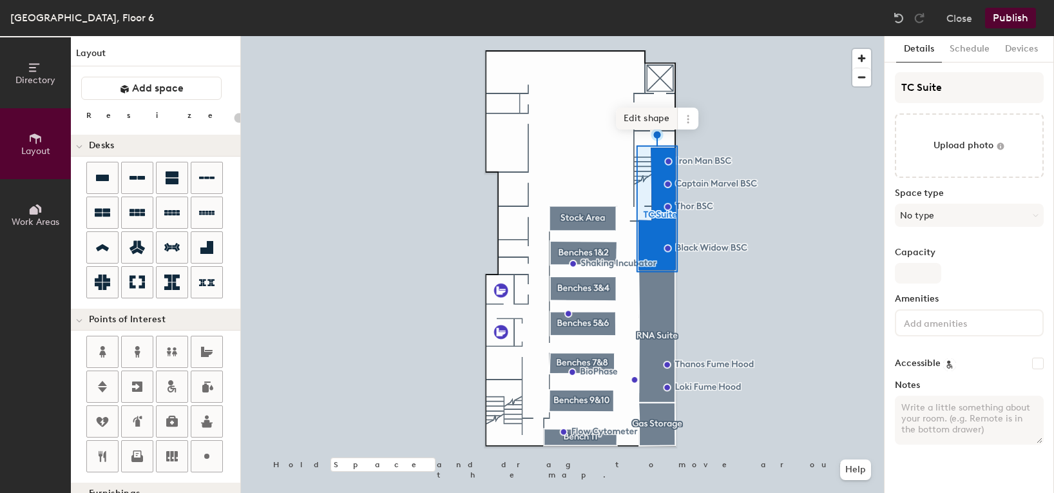
click at [652, 119] on span "Edit shape" at bounding box center [647, 119] width 62 height 22
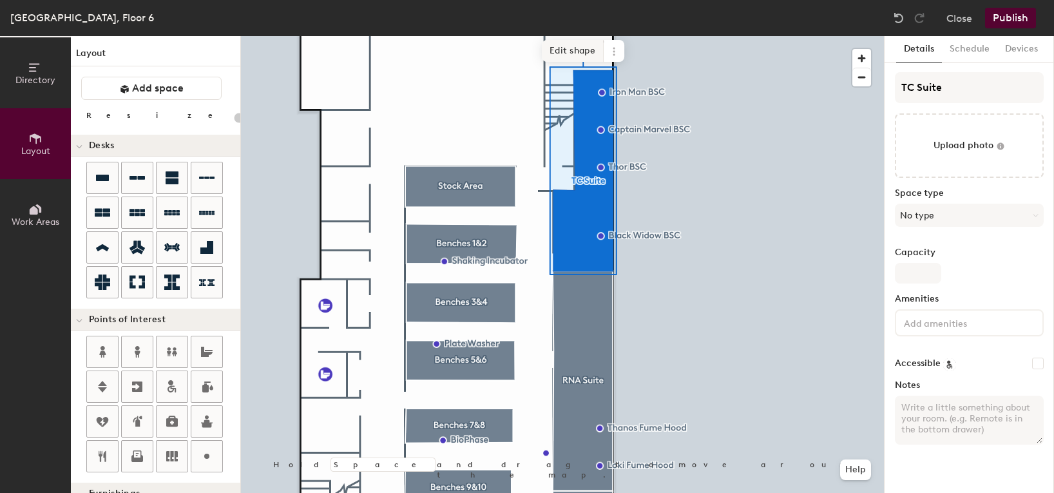
click at [580, 57] on span "Edit shape" at bounding box center [573, 51] width 62 height 22
click at [578, 46] on span "Edit shape" at bounding box center [573, 51] width 62 height 22
click at [585, 49] on span "Edit shape" at bounding box center [573, 51] width 62 height 22
click at [584, 51] on span "Edit shape" at bounding box center [573, 51] width 62 height 22
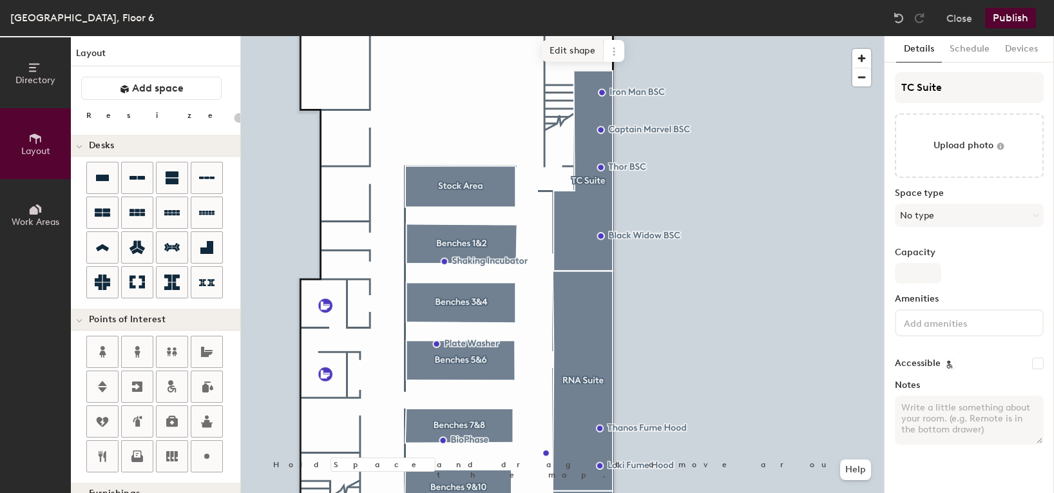
click at [581, 53] on span "Edit shape" at bounding box center [573, 51] width 62 height 22
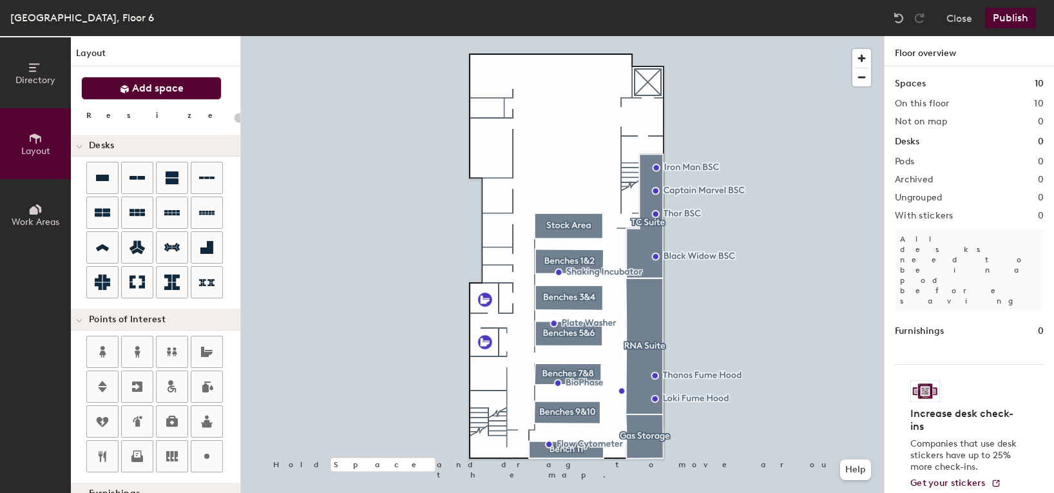
click at [184, 89] on button "Add space" at bounding box center [151, 88] width 141 height 23
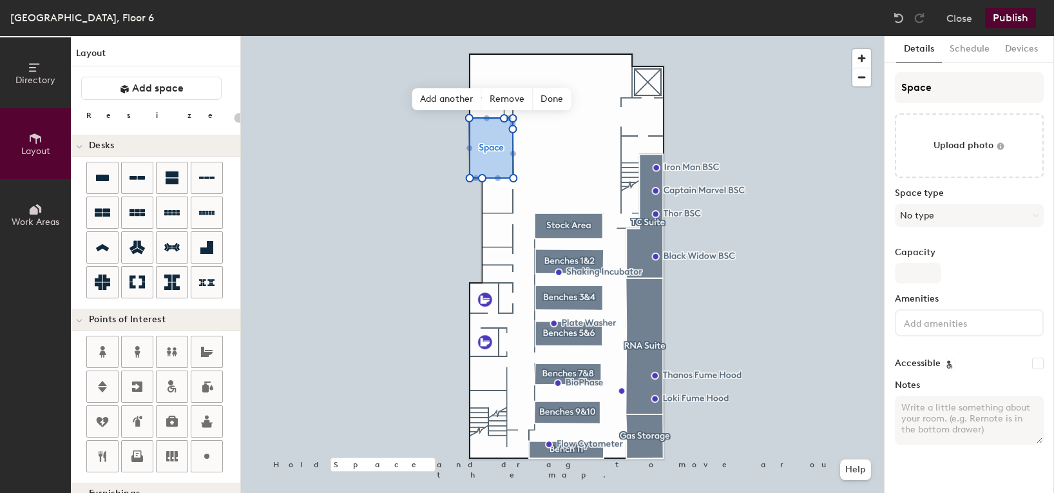
type input "20"
drag, startPoint x: 945, startPoint y: 88, endPoint x: 877, endPoint y: 77, distance: 68.6
click at [877, 77] on div "Directory Layout Work Areas Layout Add space Resize Desks Points of Interest Fu…" at bounding box center [527, 264] width 1054 height 457
type input "6"
type input "20"
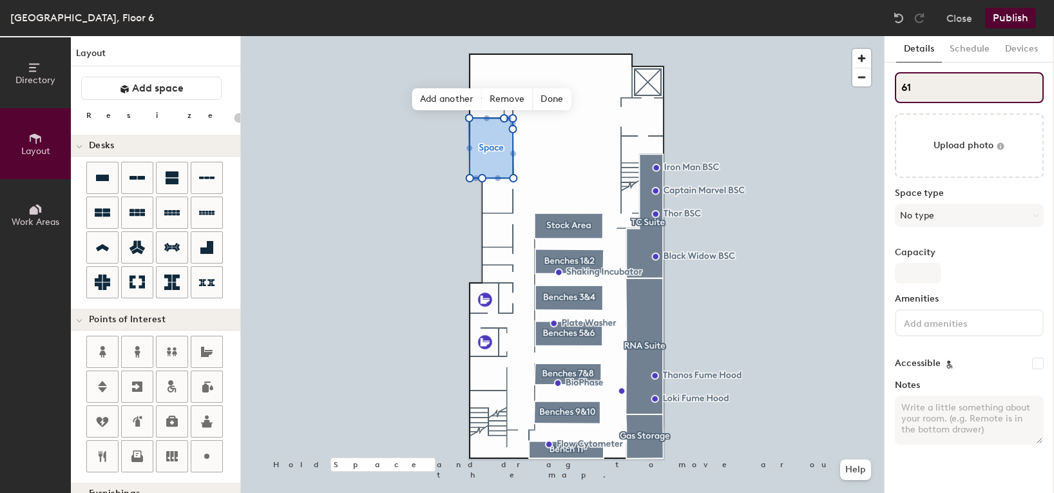
type input "611"
type input "20"
type input "611"
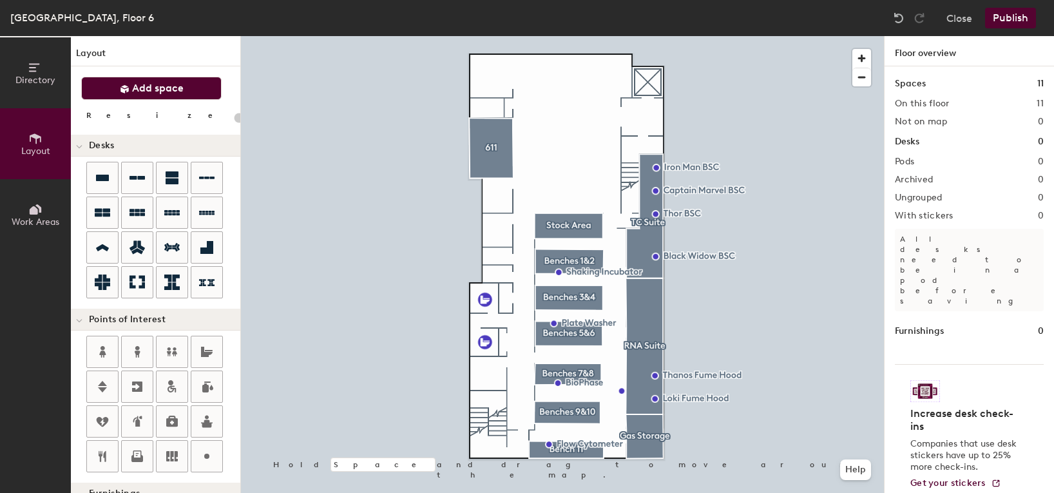
click at [135, 87] on span "Add space" at bounding box center [158, 88] width 52 height 13
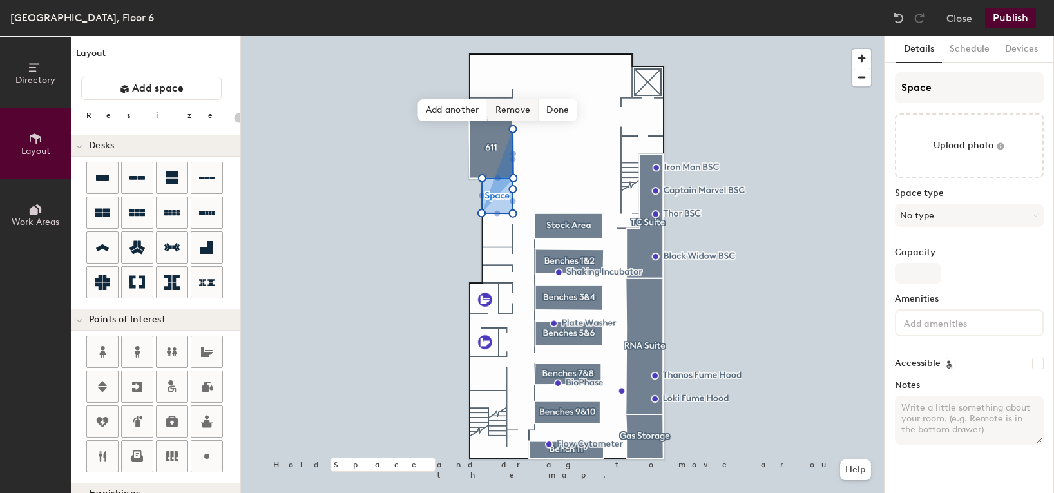
click at [515, 113] on span "Remove" at bounding box center [514, 110] width 52 height 22
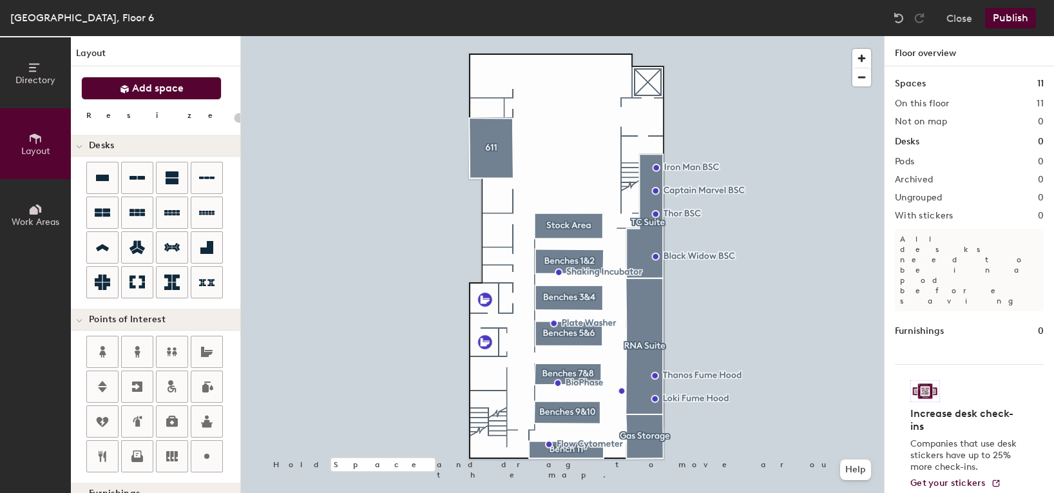
click at [126, 95] on button "Add space" at bounding box center [151, 88] width 141 height 23
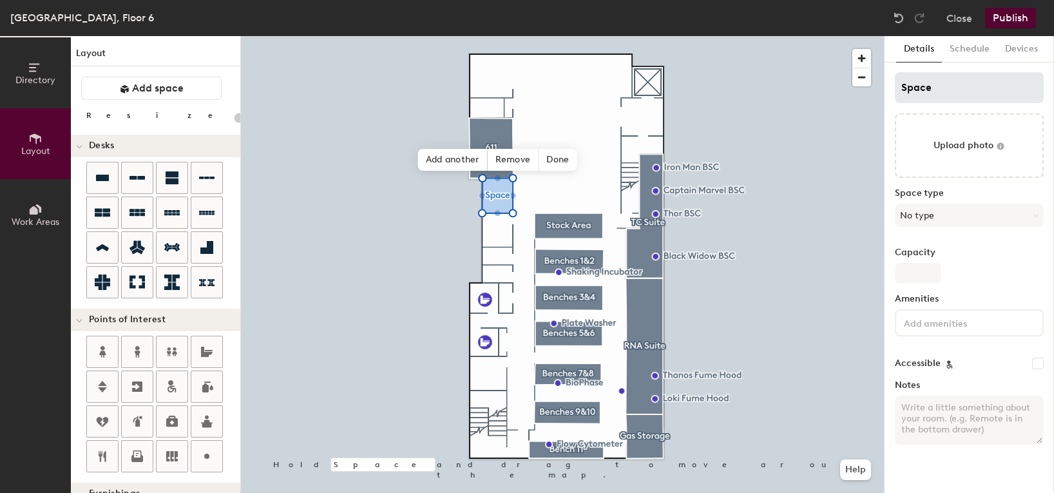
type input "20"
click at [842, 83] on div "Directory Layout Work Areas Layout Add space Resize Desks Points of Interest Fu…" at bounding box center [527, 264] width 1054 height 457
type input "6"
type input "20"
type input "610"
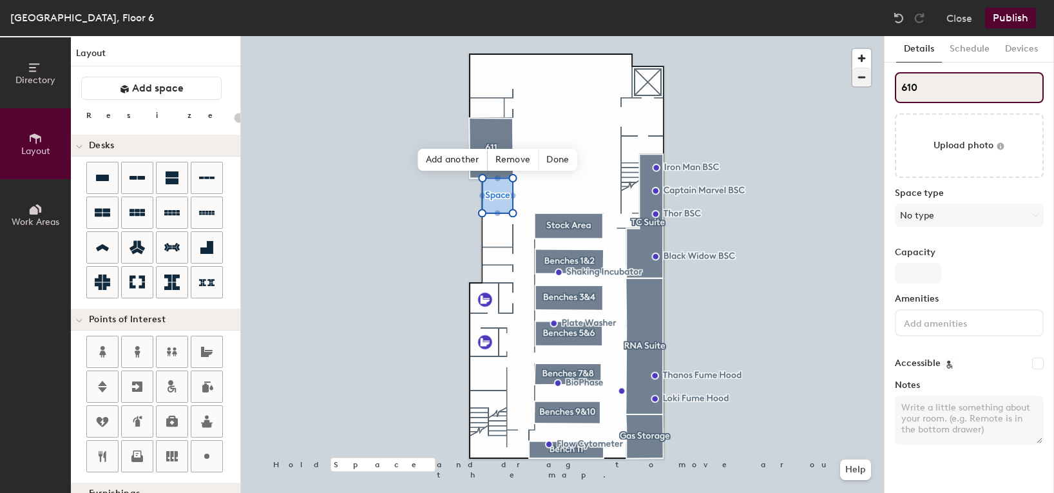
type input "20"
type input "610"
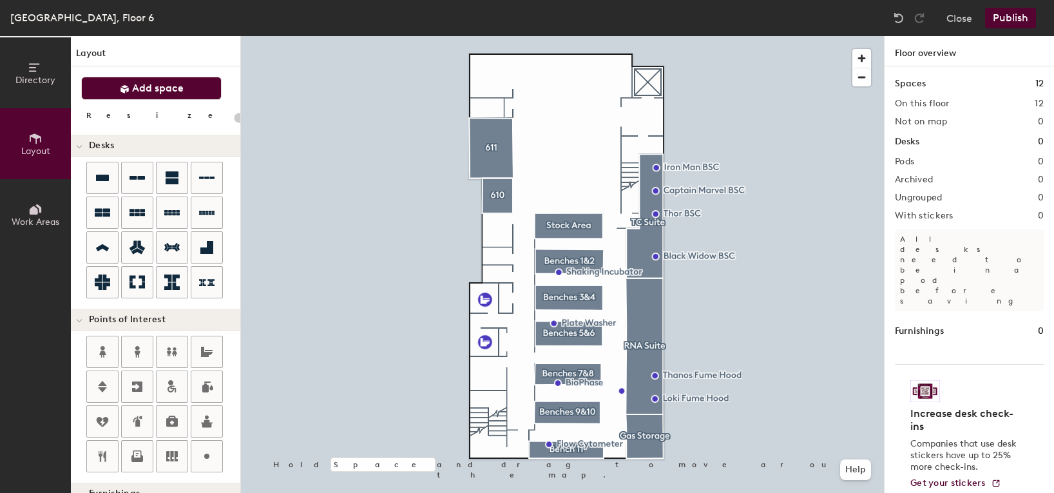
click at [182, 92] on span "Add space" at bounding box center [158, 88] width 52 height 13
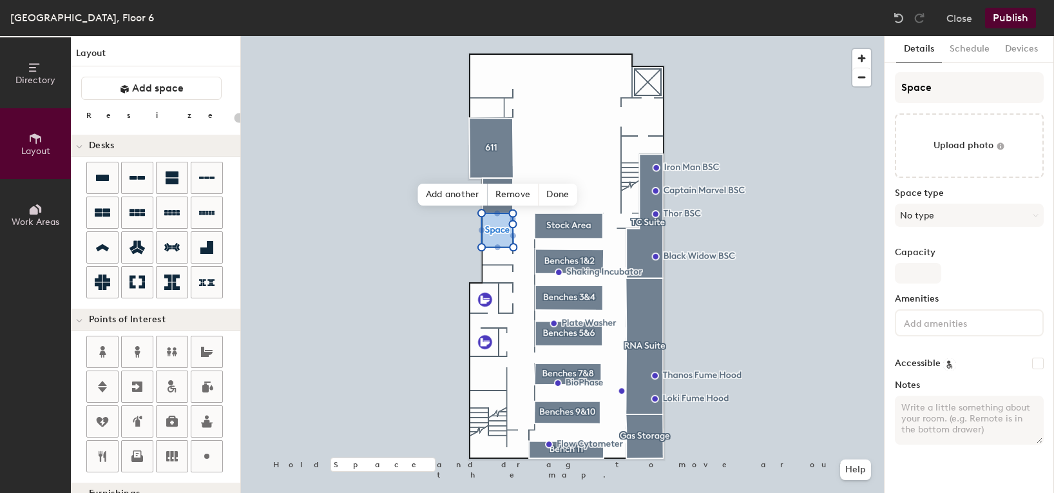
type input "20"
drag, startPoint x: 944, startPoint y: 93, endPoint x: 891, endPoint y: 84, distance: 53.6
click at [891, 84] on div "Details Schedule Devices Space Upload photo Space type No type Capacity Ameniti…" at bounding box center [970, 264] width 170 height 457
type input "60"
type input "20"
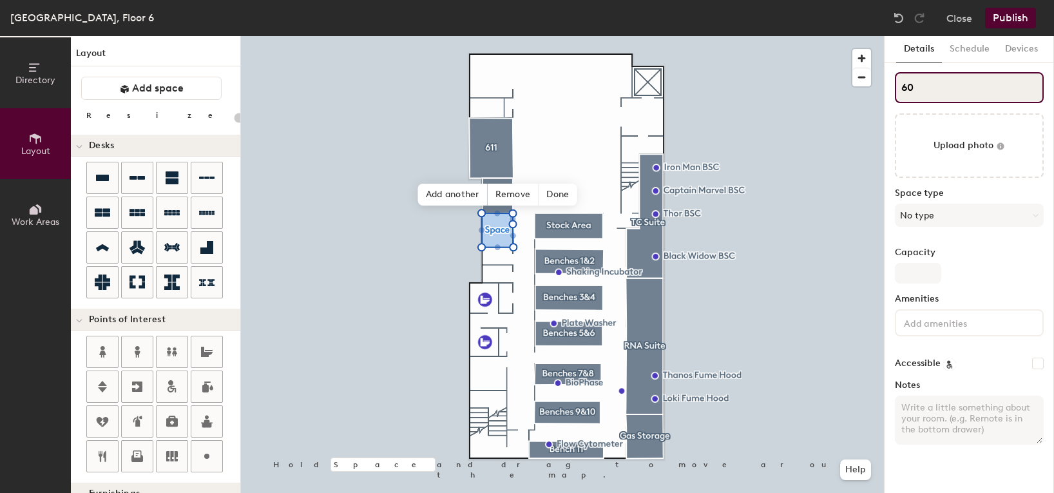
type input "609"
type input "20"
type input "609"
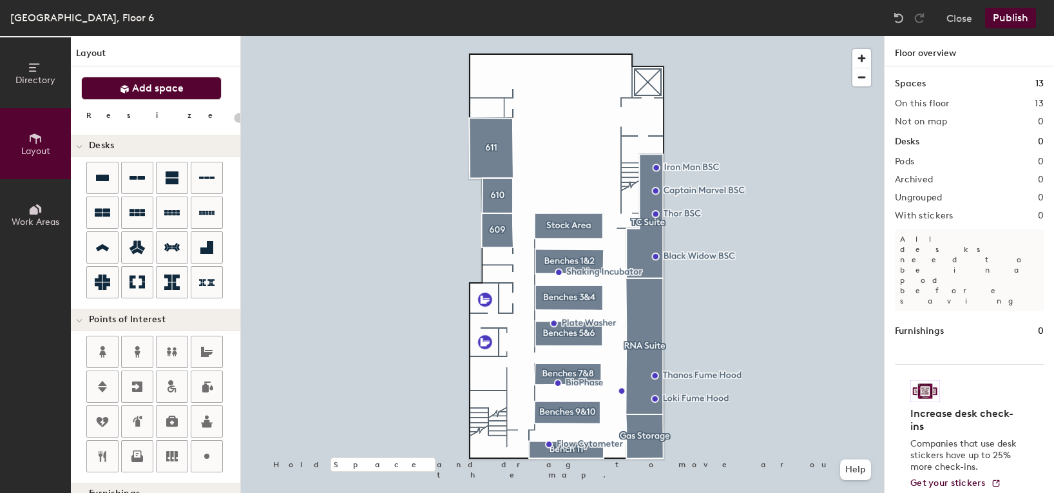
click at [168, 93] on span "Add space" at bounding box center [158, 88] width 52 height 13
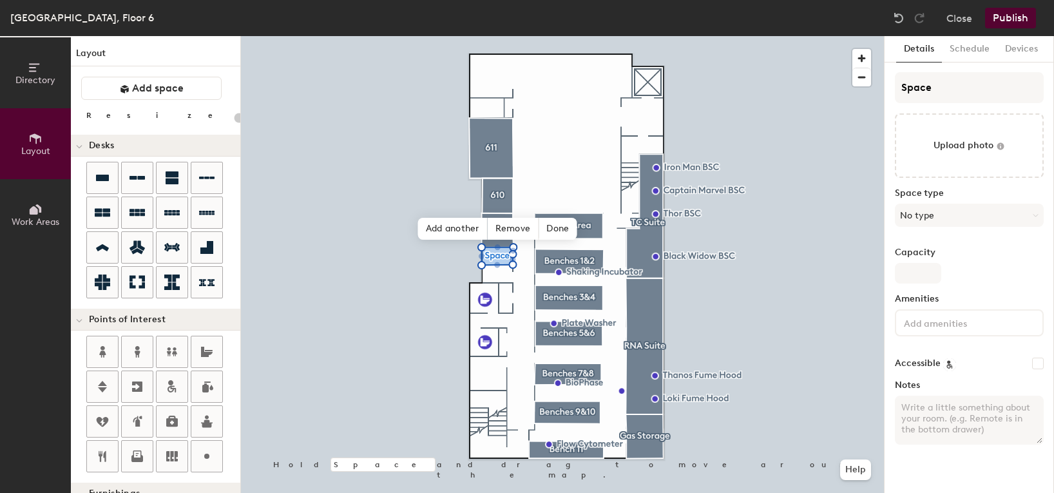
type input "20"
click at [880, 79] on div "Directory Layout Work Areas Layout Add space Resize Desks Points of Interest Fu…" at bounding box center [527, 264] width 1054 height 457
type input "6"
type input "20"
type input "600"
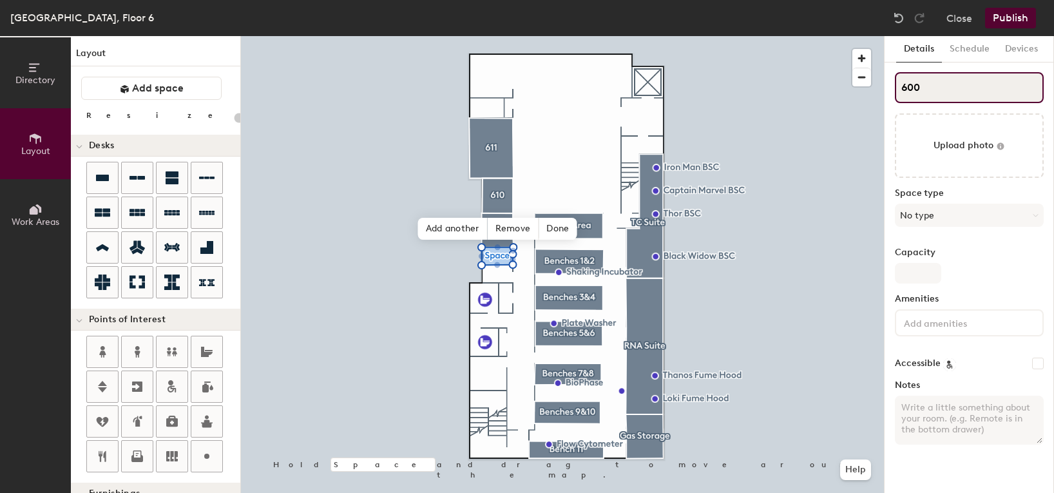
type input "20"
type input "6008"
type input "20"
type input "6008"
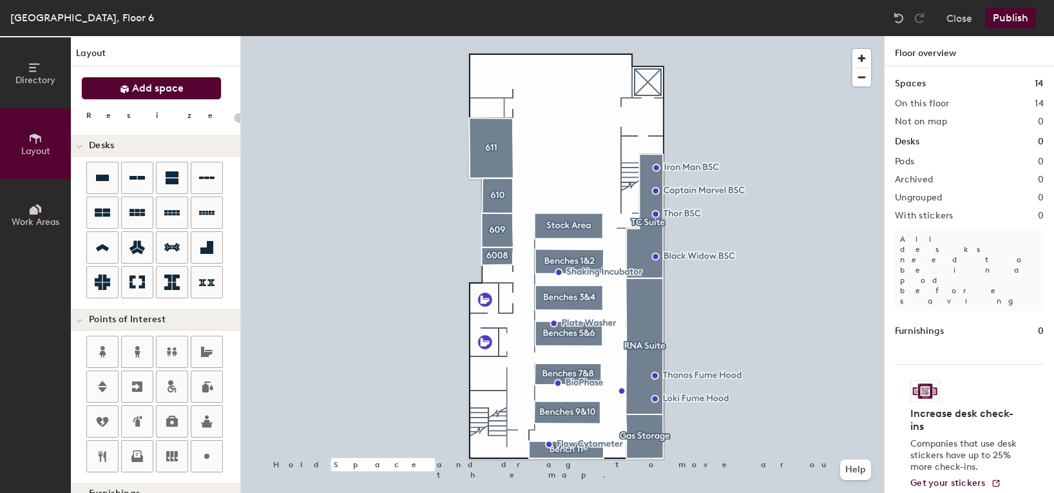
click at [163, 93] on span "Add space" at bounding box center [158, 88] width 52 height 13
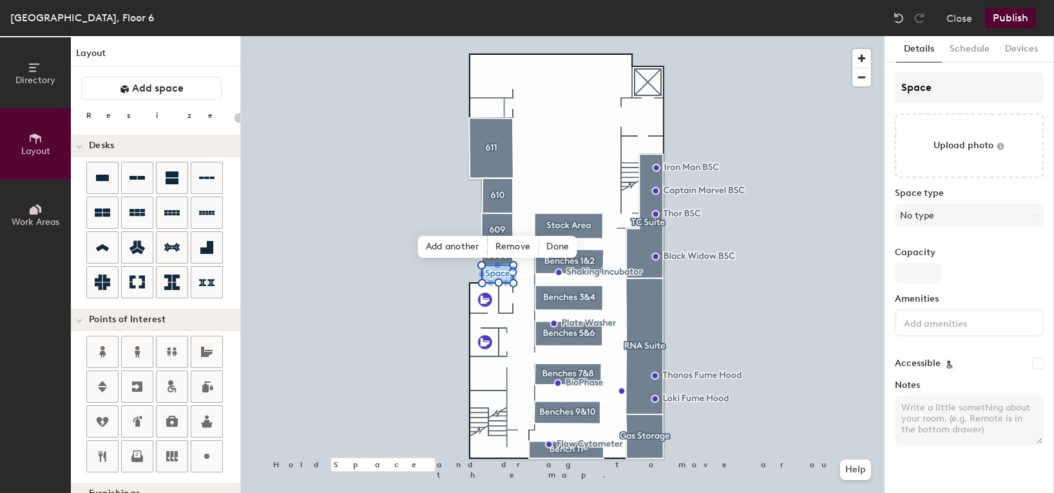
type input "20"
click at [829, 71] on div "Directory Layout Work Areas Layout Add space Resize Desks Points of Interest Fu…" at bounding box center [527, 264] width 1054 height 457
type input "600"
type input "20"
type input "6007"
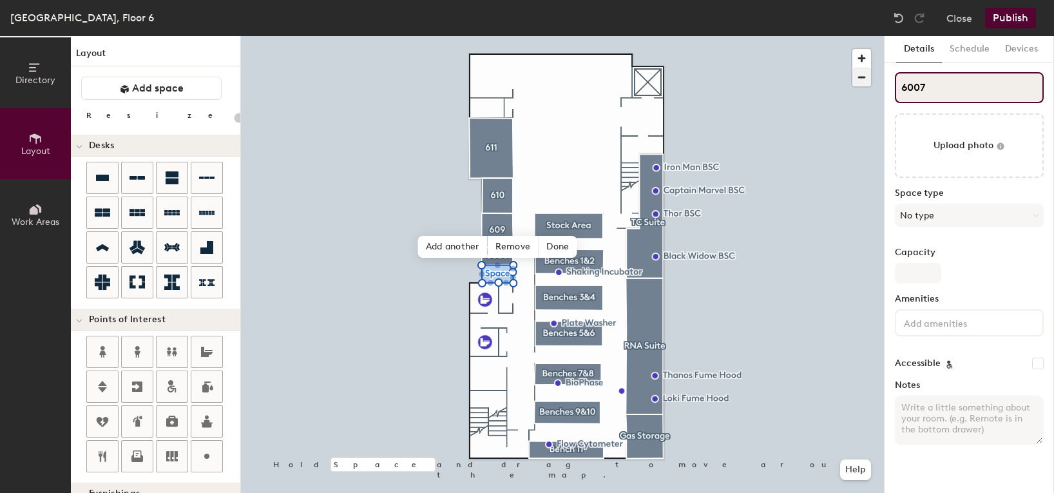
type input "20"
type input "6007"
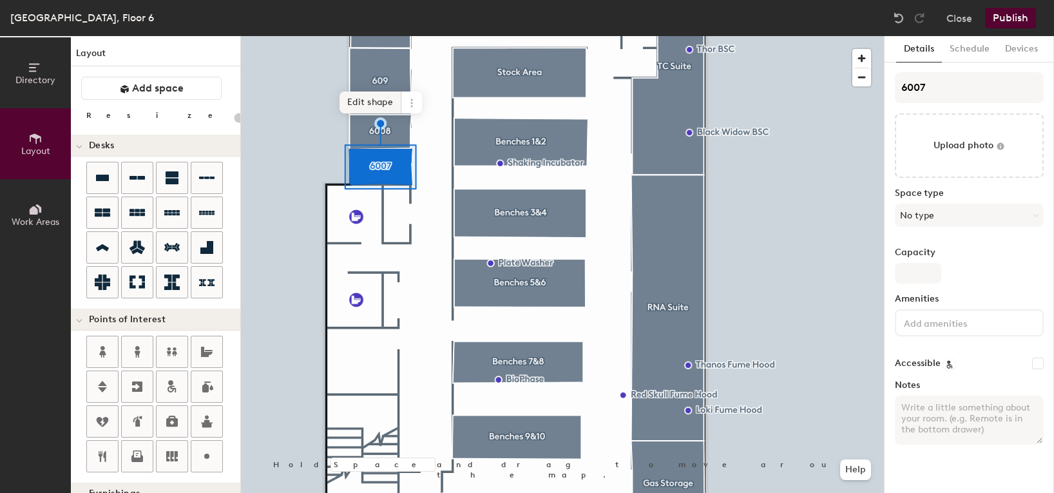
click at [364, 107] on span "Edit shape" at bounding box center [371, 103] width 62 height 22
click at [380, 104] on span "Edit shape" at bounding box center [371, 103] width 62 height 22
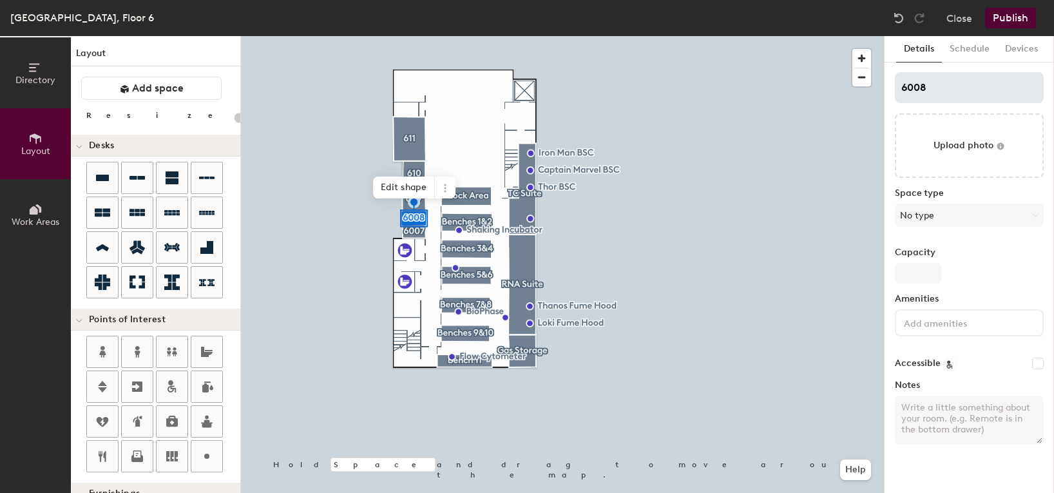
type input "20"
click at [917, 86] on input "6008" at bounding box center [969, 87] width 149 height 31
type input "608"
type input "20"
type input "608"
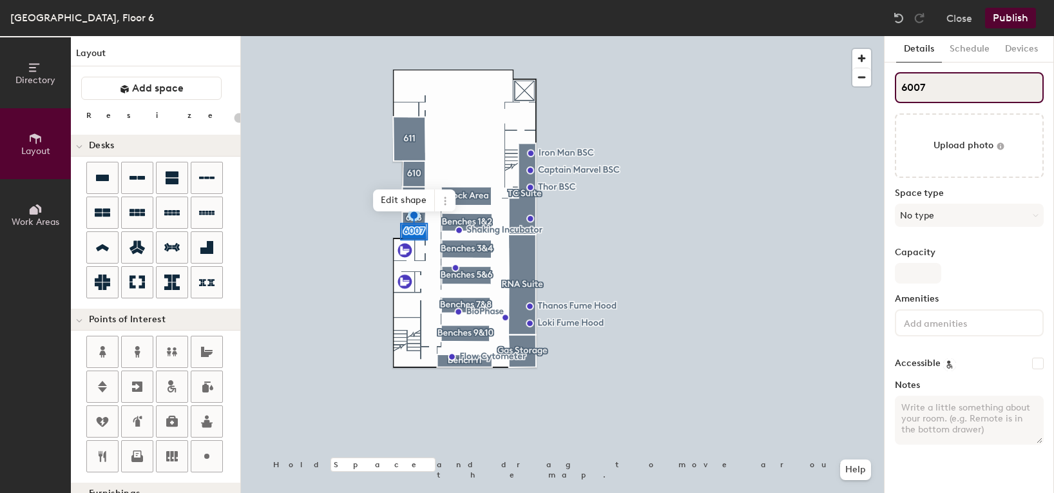
type input "20"
click at [912, 83] on input "6007" at bounding box center [969, 87] width 149 height 31
type input "607"
type input "20"
type input "607"
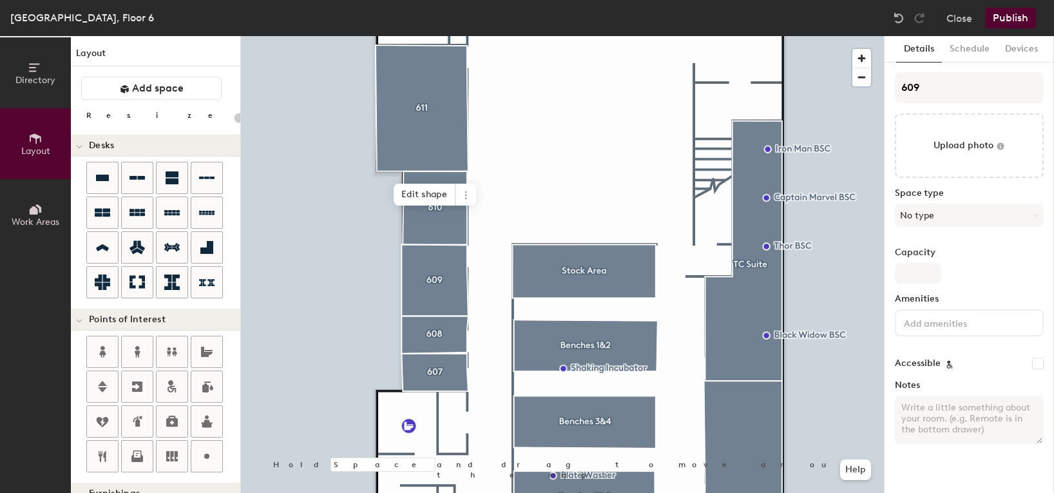
type input "20"
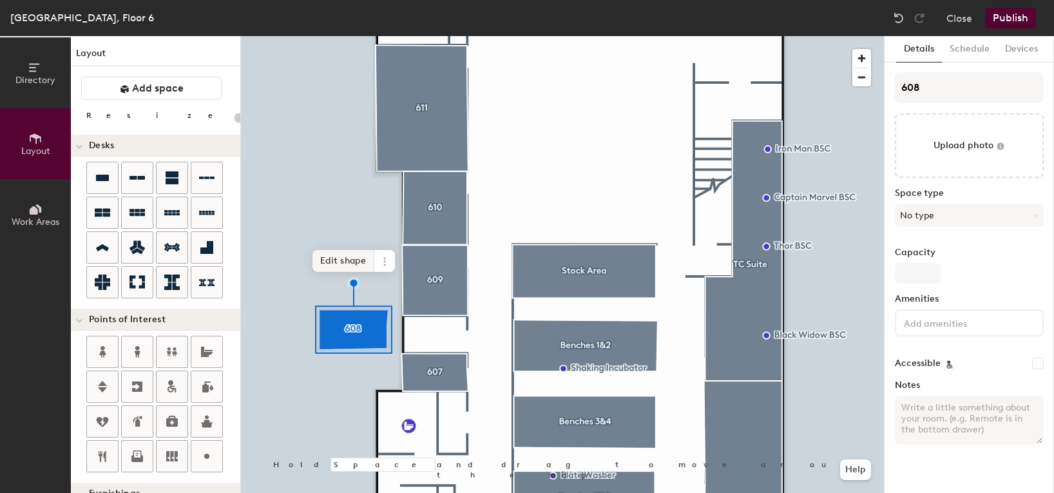
click at [354, 256] on span "Edit shape" at bounding box center [344, 261] width 62 height 22
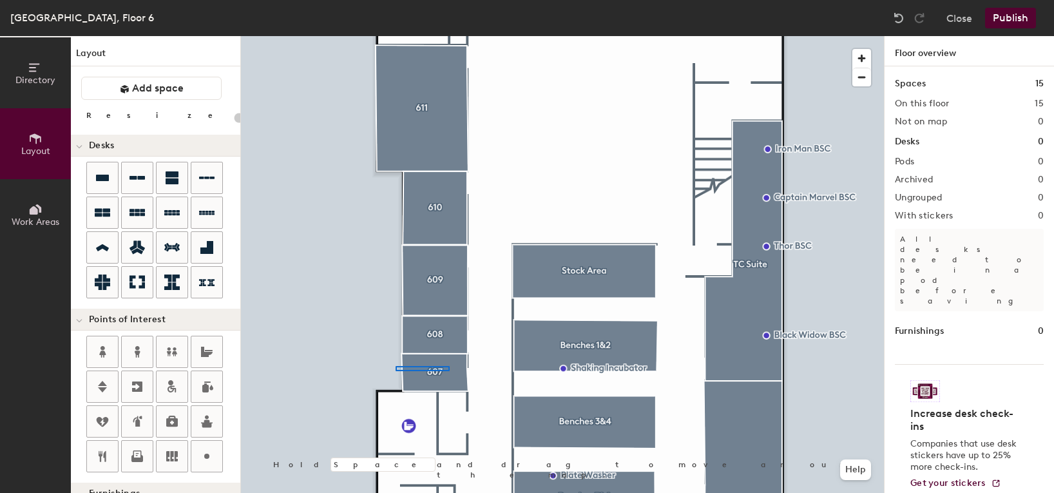
click at [396, 36] on div at bounding box center [562, 36] width 643 height 0
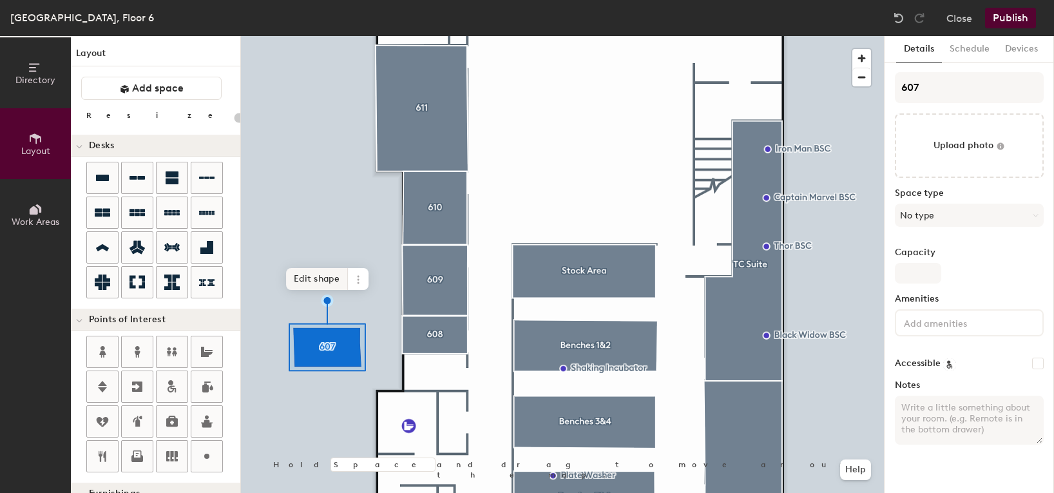
click at [321, 283] on span "Edit shape" at bounding box center [317, 279] width 62 height 22
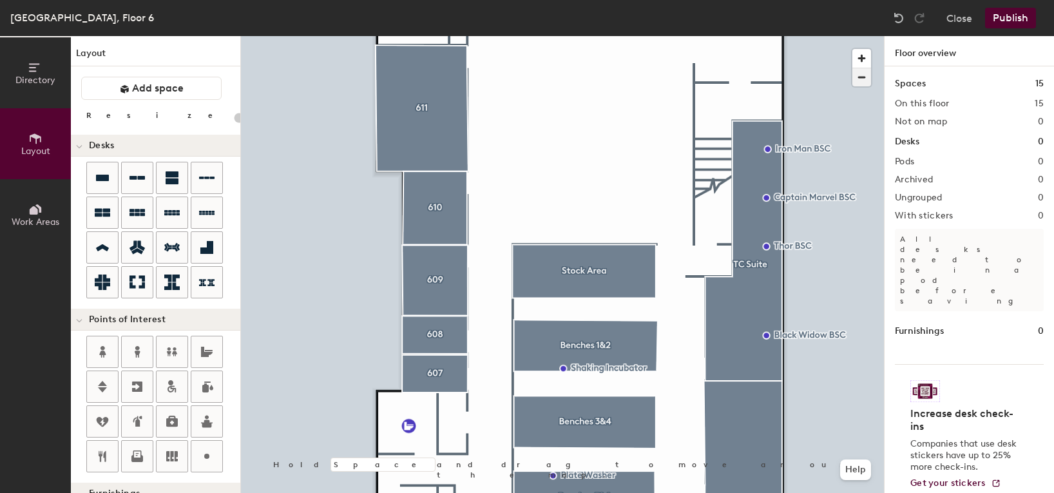
click at [869, 78] on span "button" at bounding box center [862, 77] width 19 height 18
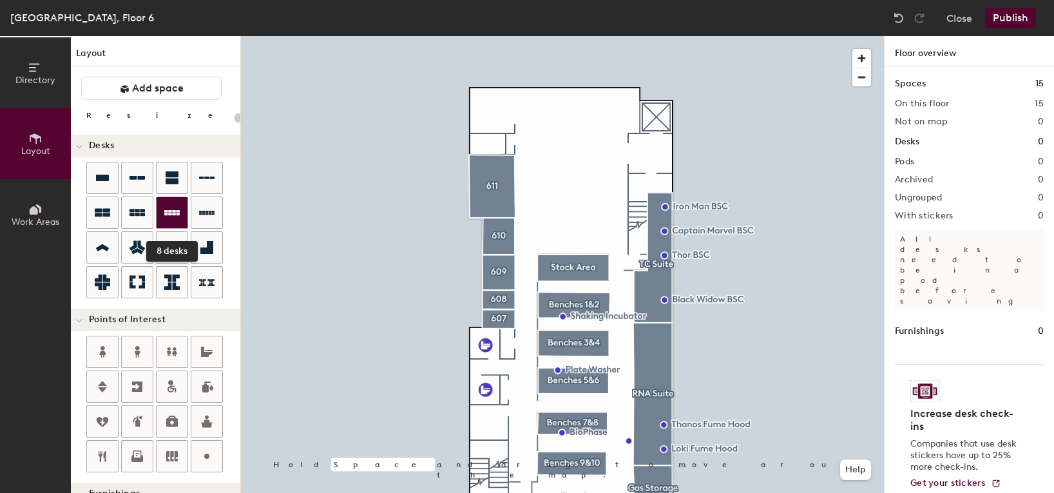
click at [176, 222] on div at bounding box center [172, 212] width 31 height 31
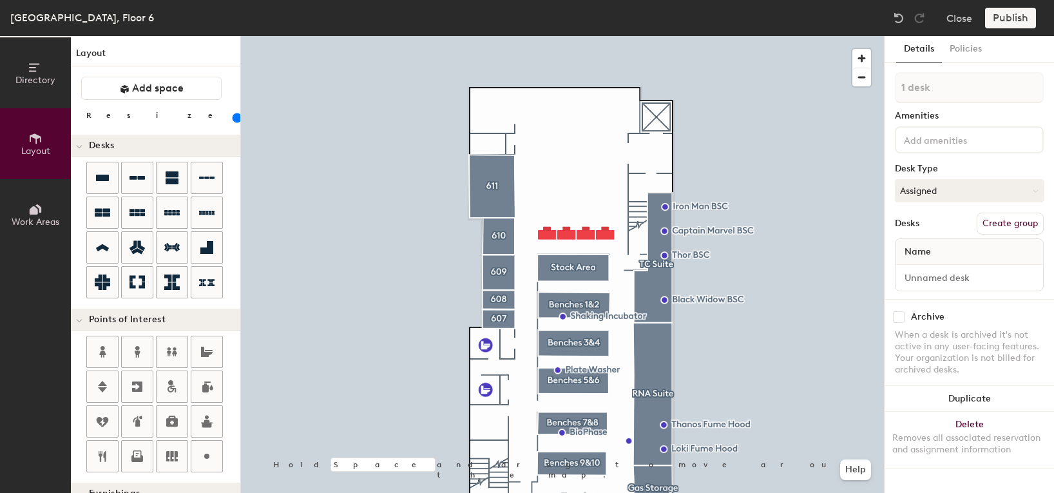
type input "140"
type input "2 desks"
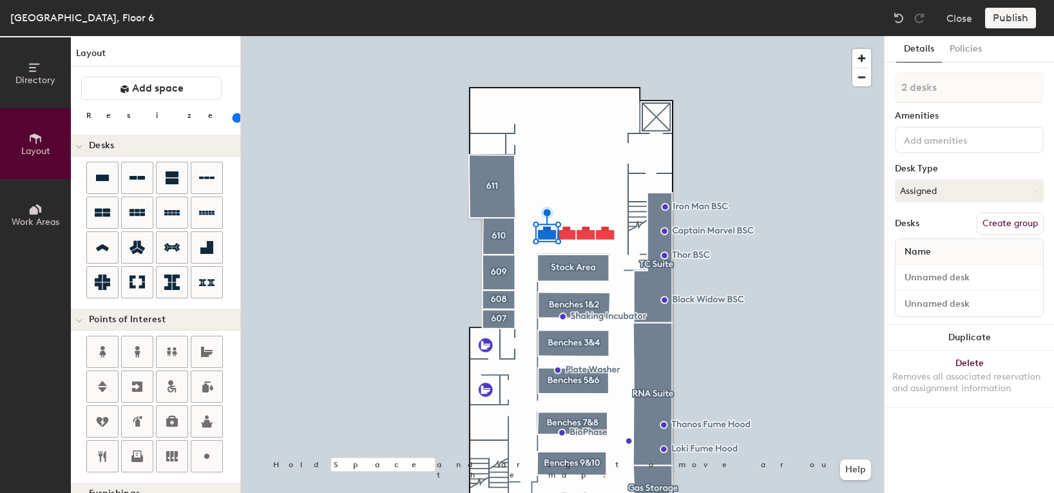
type input "140"
type input "3 desks"
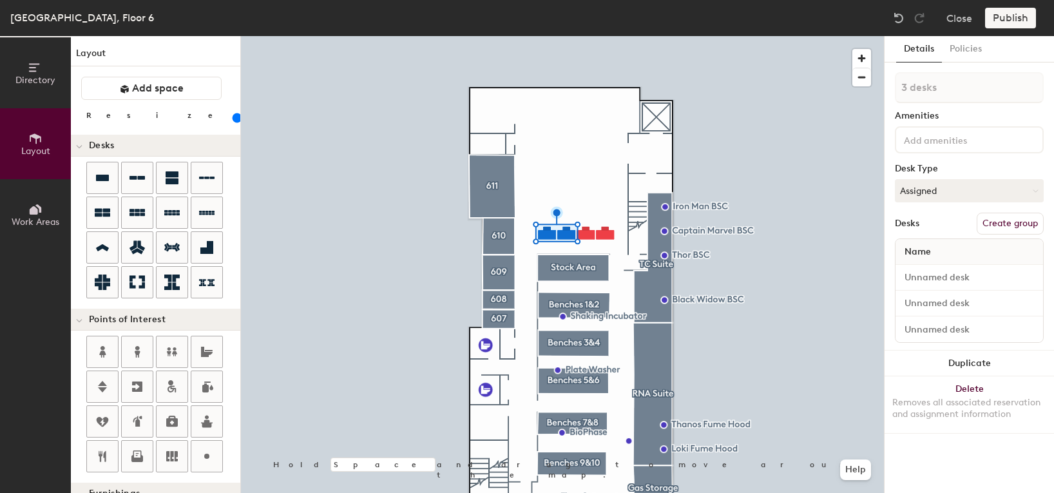
type input "140"
type input "4 desks"
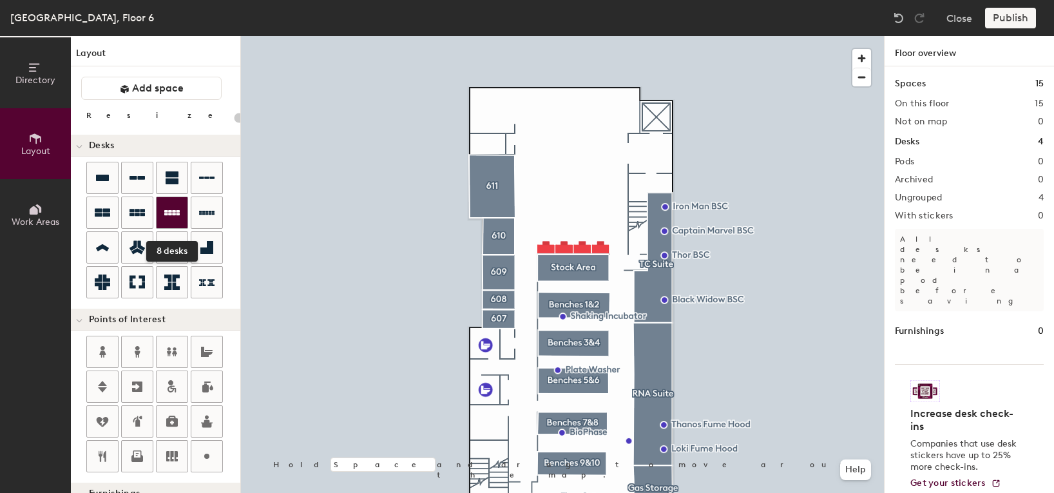
click at [175, 209] on icon at bounding box center [171, 212] width 15 height 15
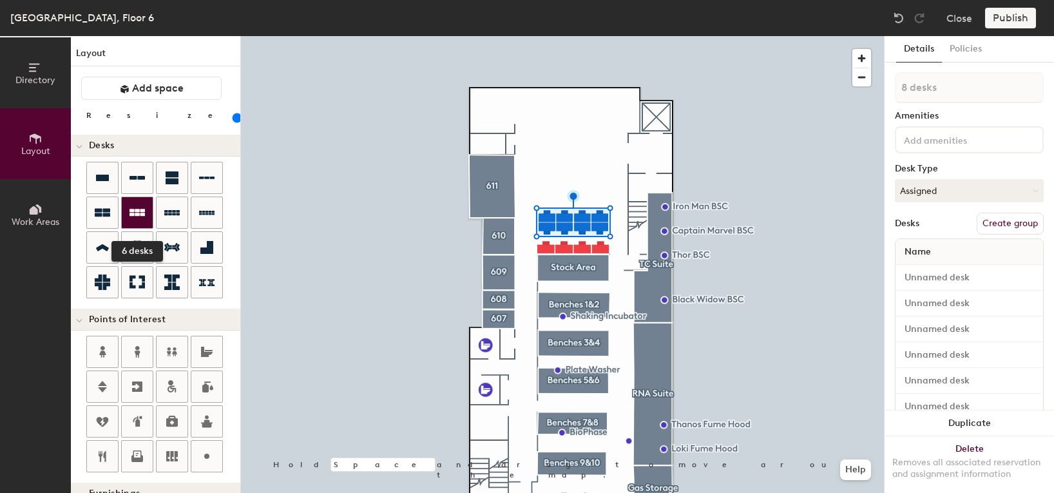
click at [144, 214] on icon at bounding box center [137, 212] width 15 height 7
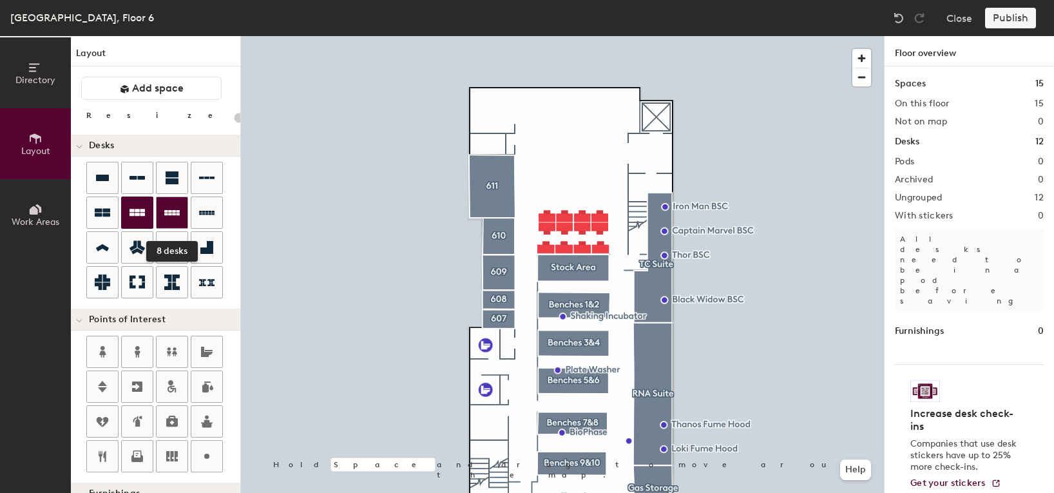
click at [177, 209] on icon at bounding box center [171, 212] width 15 height 15
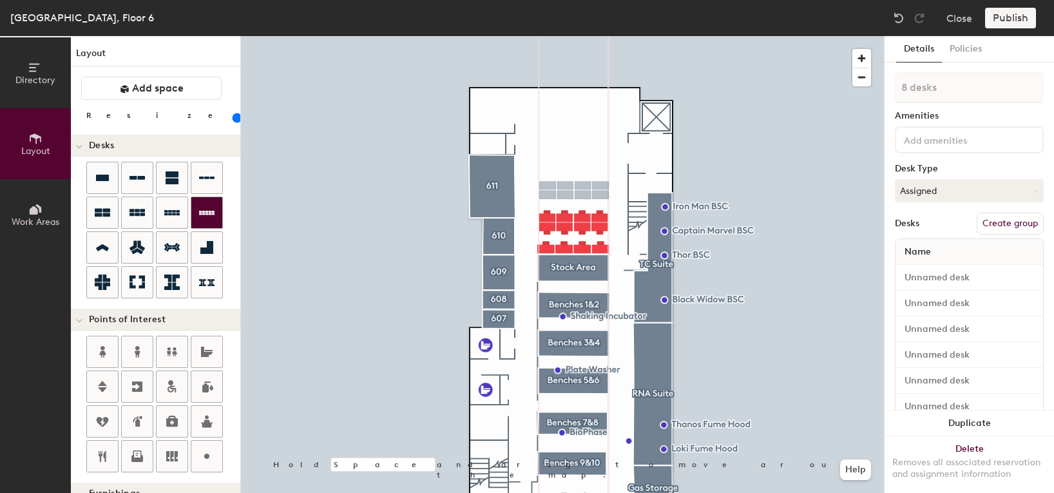
click at [840, 36] on div at bounding box center [562, 36] width 643 height 0
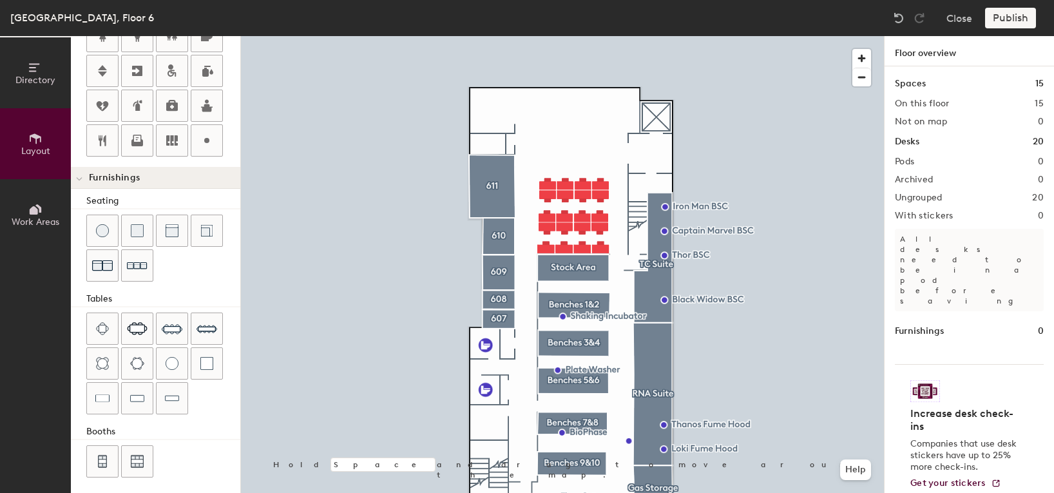
scroll to position [303, 0]
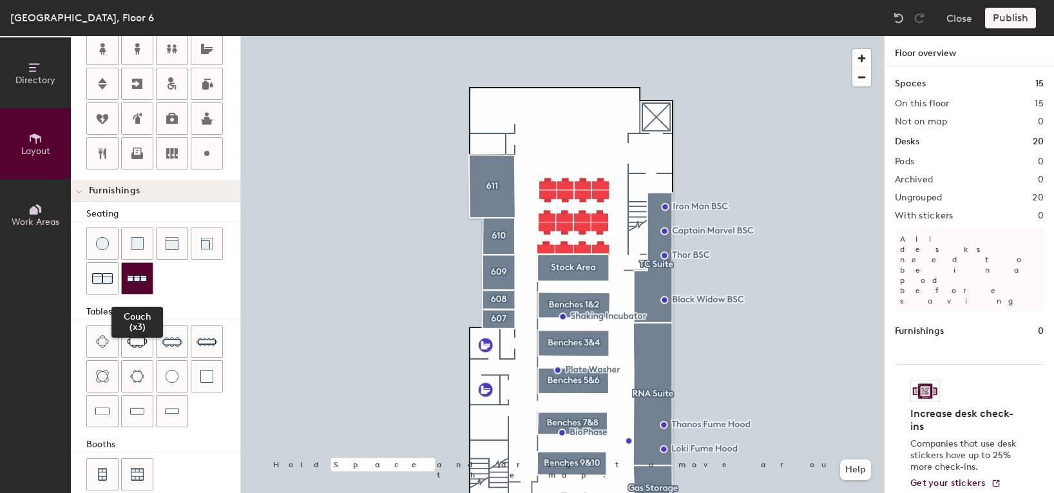
click at [141, 274] on img at bounding box center [137, 279] width 21 height 20
click at [128, 281] on img at bounding box center [137, 279] width 21 height 20
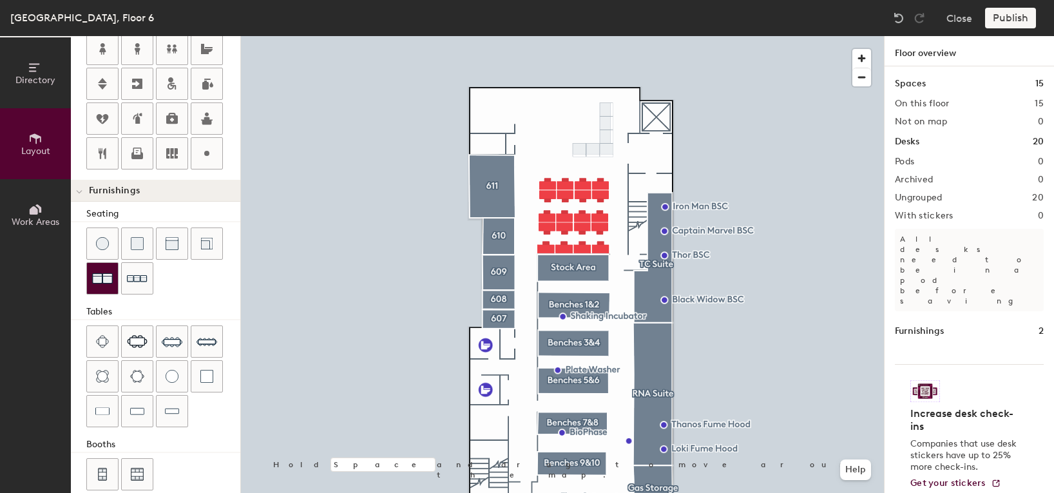
click at [102, 278] on img at bounding box center [102, 278] width 21 height 21
click at [436, 36] on div at bounding box center [562, 36] width 643 height 0
click at [584, 36] on div at bounding box center [562, 36] width 643 height 0
type input "80"
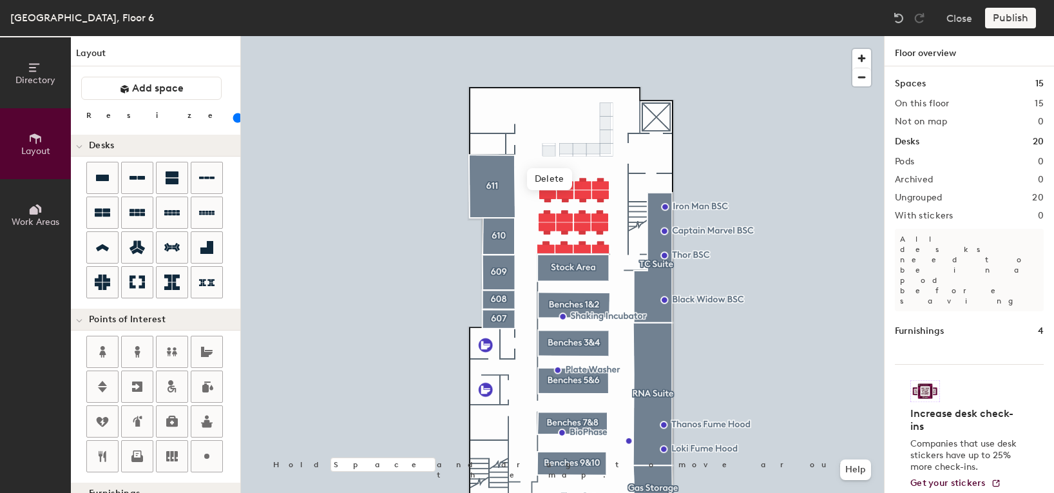
scroll to position [303, 0]
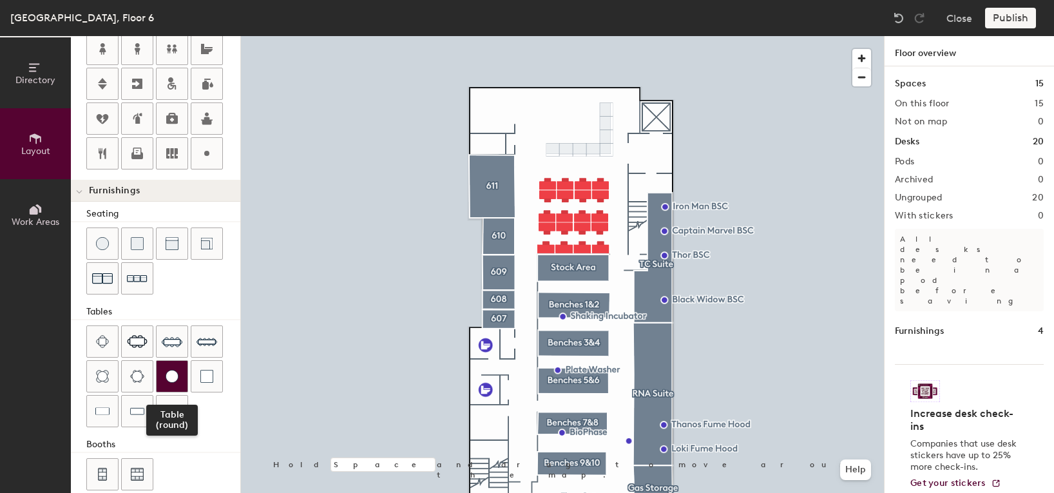
click at [171, 381] on img at bounding box center [172, 376] width 13 height 13
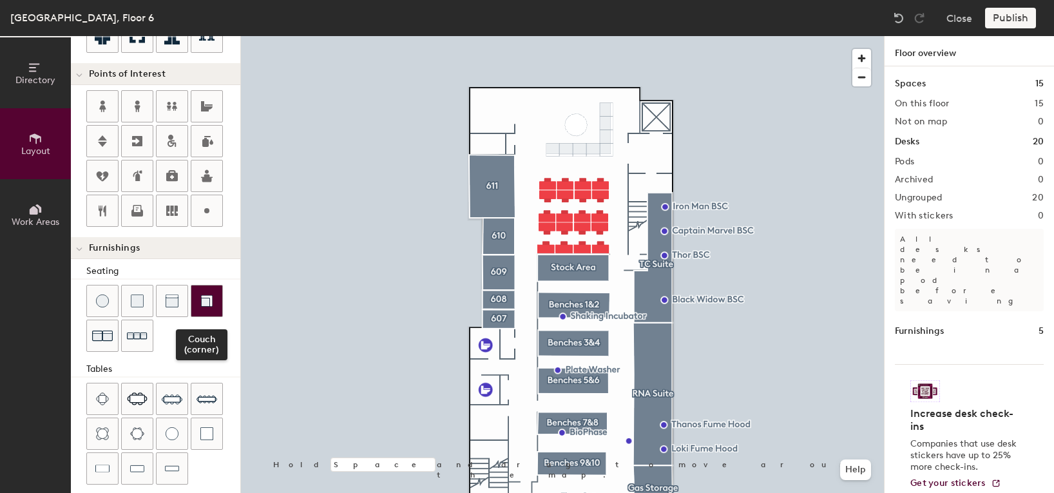
scroll to position [255, 0]
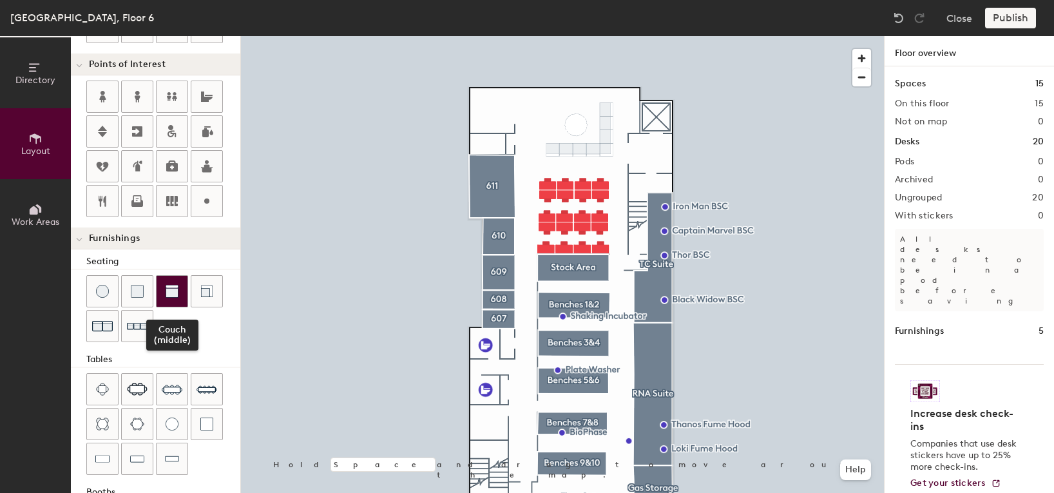
click at [171, 294] on img at bounding box center [172, 291] width 13 height 13
click at [173, 285] on img at bounding box center [172, 291] width 13 height 13
click at [108, 456] on img at bounding box center [102, 458] width 14 height 13
type input "20"
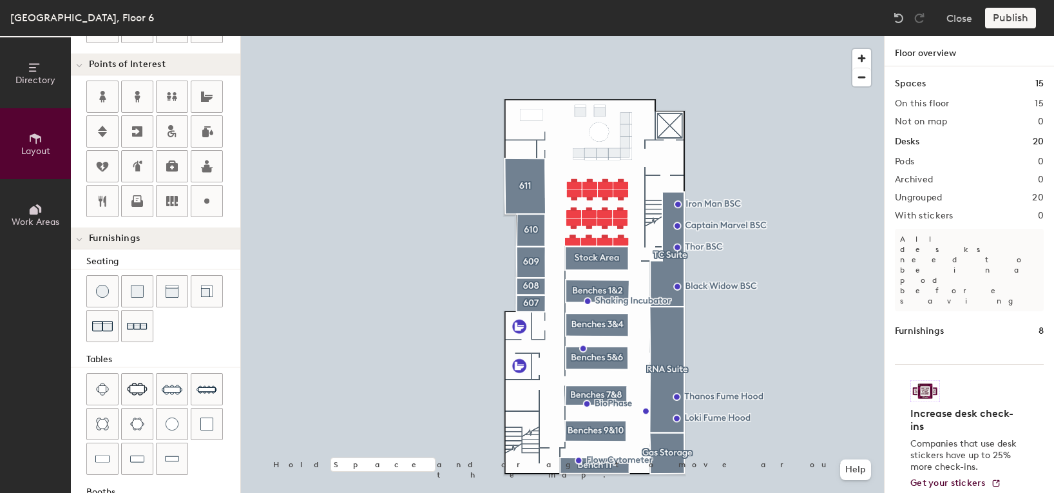
click at [1021, 14] on div "Publish" at bounding box center [1015, 18] width 59 height 21
click at [1013, 24] on div "Publish" at bounding box center [1015, 18] width 59 height 21
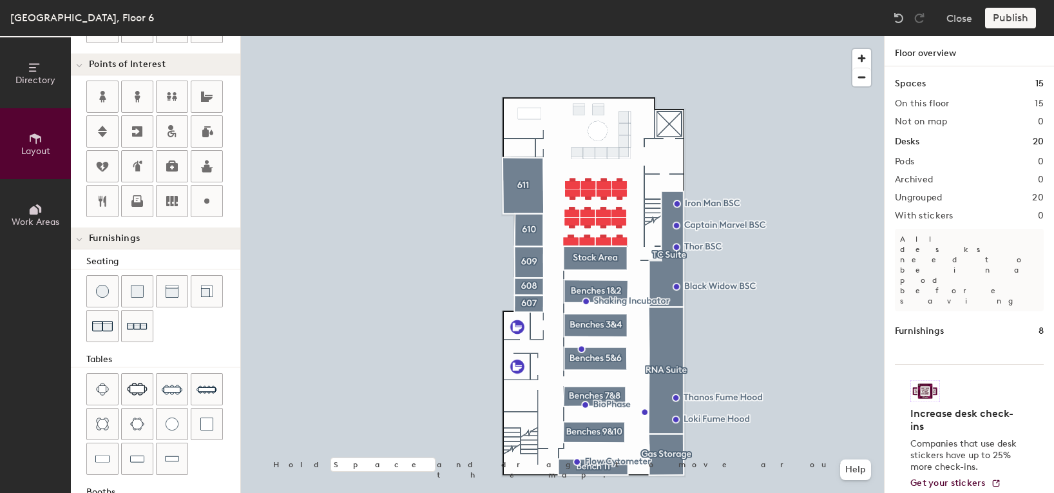
click at [1020, 23] on div "Publish" at bounding box center [1015, 18] width 59 height 21
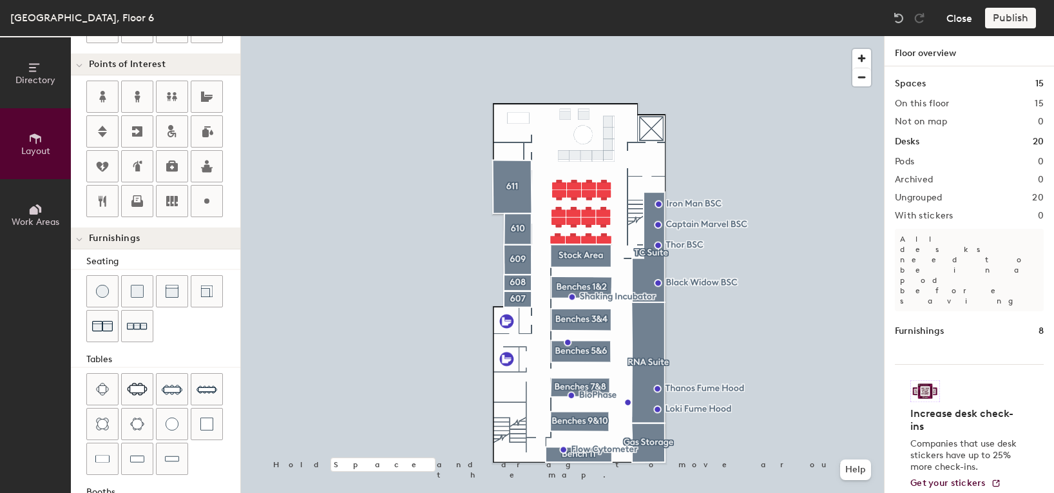
click at [959, 21] on button "Close" at bounding box center [960, 18] width 26 height 21
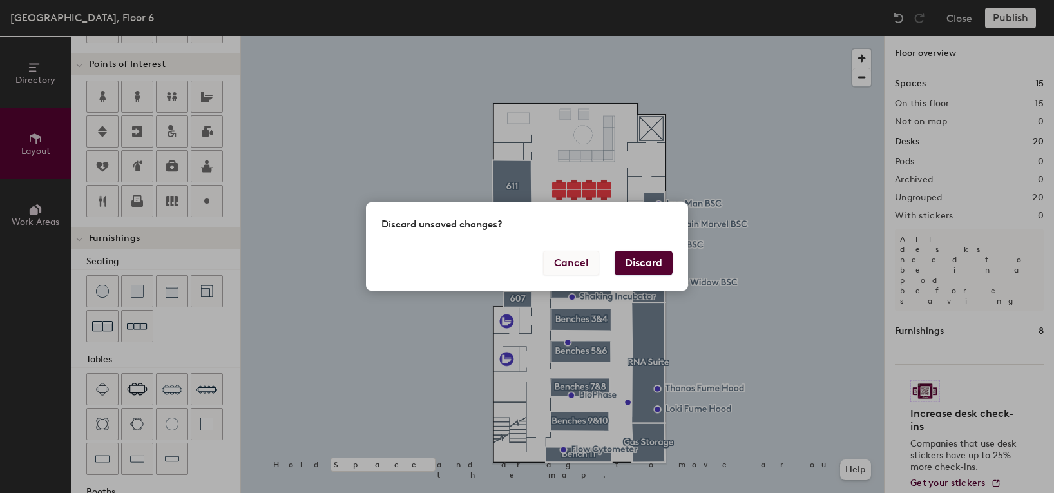
click at [579, 267] on button "Cancel" at bounding box center [571, 263] width 56 height 24
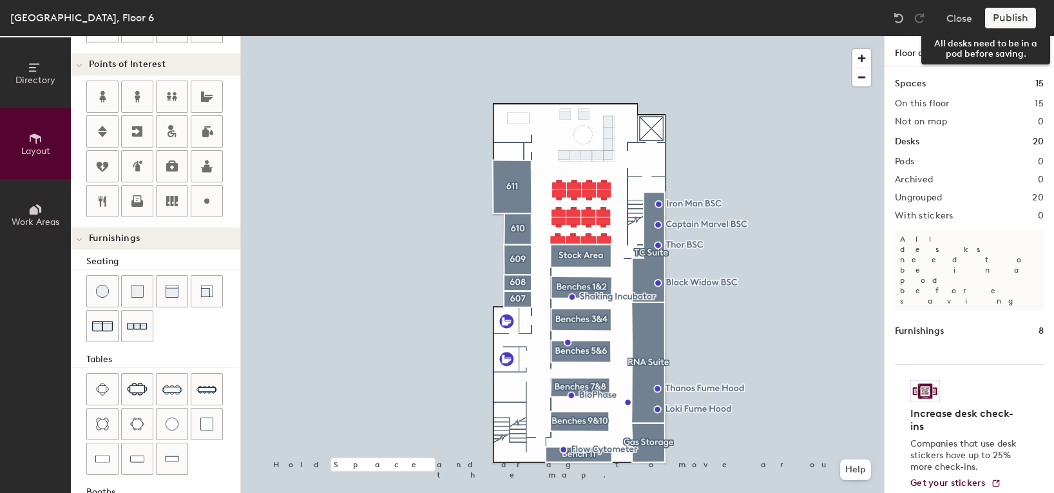
click at [1014, 19] on div "Publish" at bounding box center [1015, 18] width 59 height 21
click at [40, 81] on span "Directory" at bounding box center [35, 80] width 40 height 11
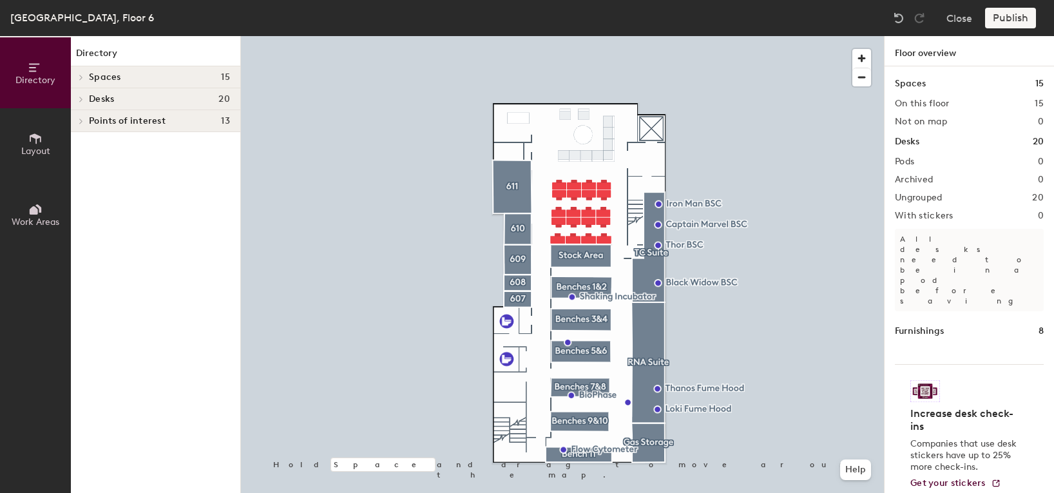
click at [935, 220] on h2 "With stickers" at bounding box center [924, 216] width 59 height 10
click at [946, 248] on p "All desks need to be in a pod before saving" at bounding box center [969, 270] width 149 height 83
click at [937, 407] on h4 "Increase desk check-ins" at bounding box center [966, 420] width 110 height 26
click at [928, 472] on div "Spaces 15 On this floor 15 Not on map 0 Desks 20 Pods 0 Archived 0 Ungrouped 20…" at bounding box center [970, 294] width 170 height 457
click at [997, 19] on div "Publish" at bounding box center [1015, 18] width 59 height 21
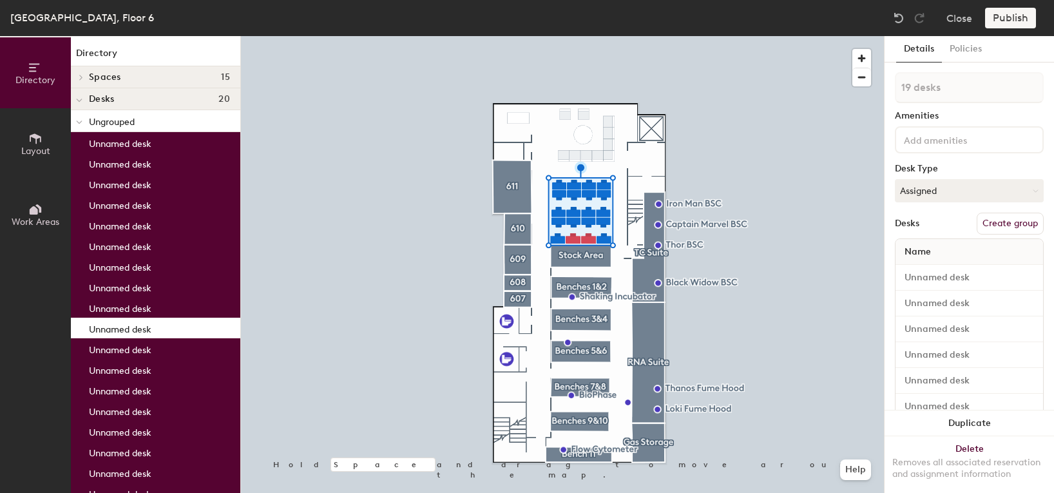
type input "20 desks"
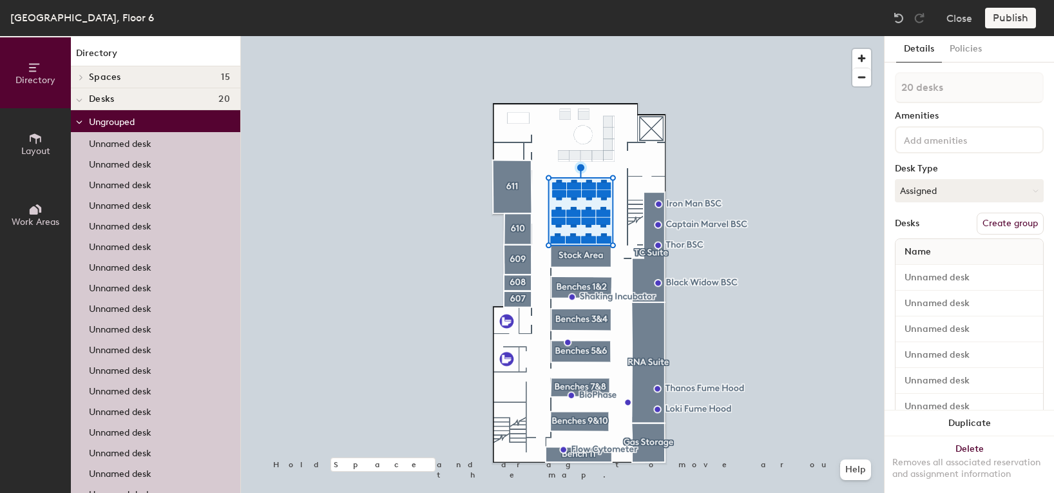
click at [1005, 224] on button "Create group" at bounding box center [1010, 224] width 67 height 22
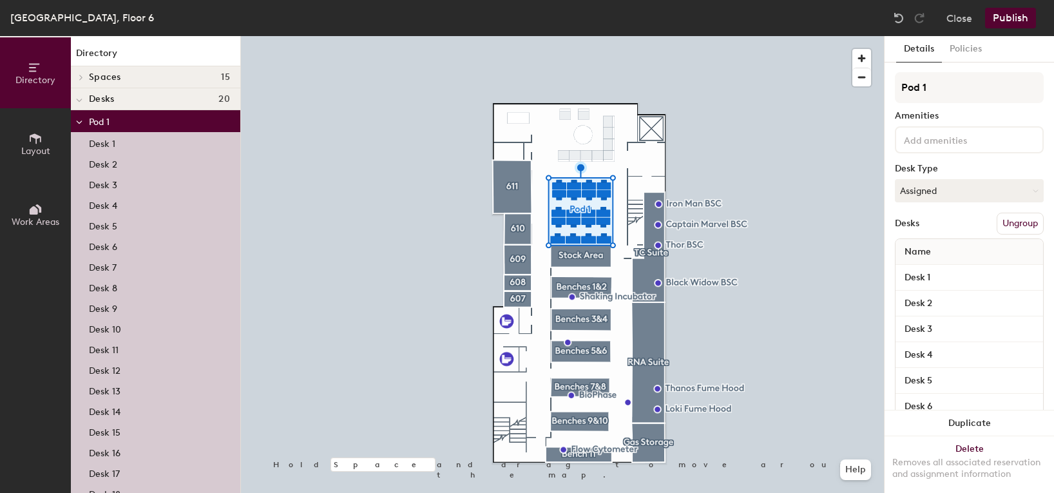
click at [1012, 19] on button "Publish" at bounding box center [1011, 18] width 51 height 21
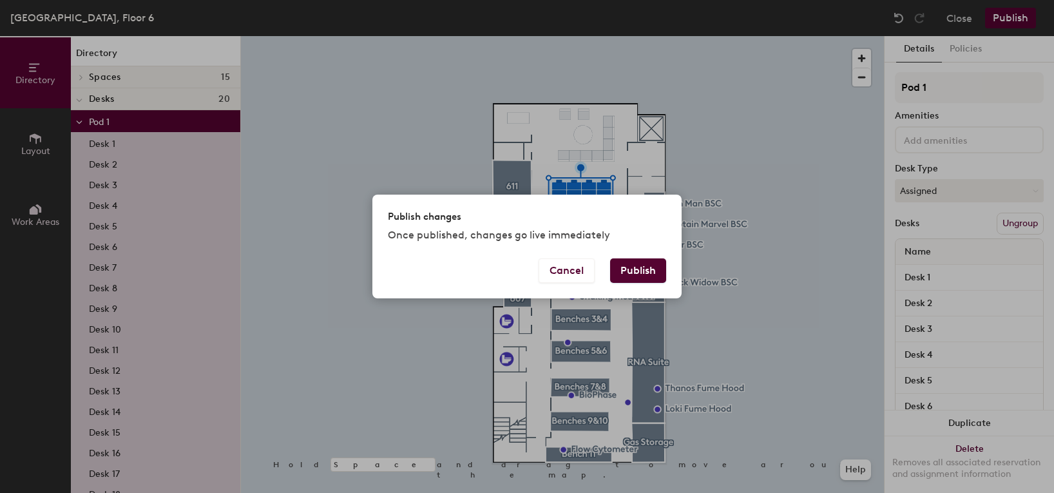
click at [643, 275] on button "Publish" at bounding box center [638, 270] width 56 height 24
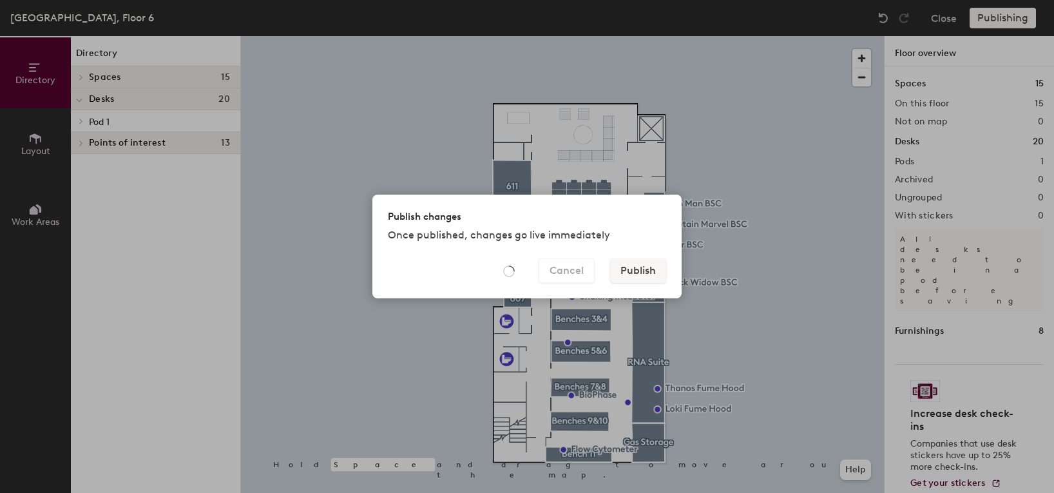
click at [802, 307] on div "Publish changes Once published, changes go live immediately Cancel Publish" at bounding box center [527, 246] width 1054 height 493
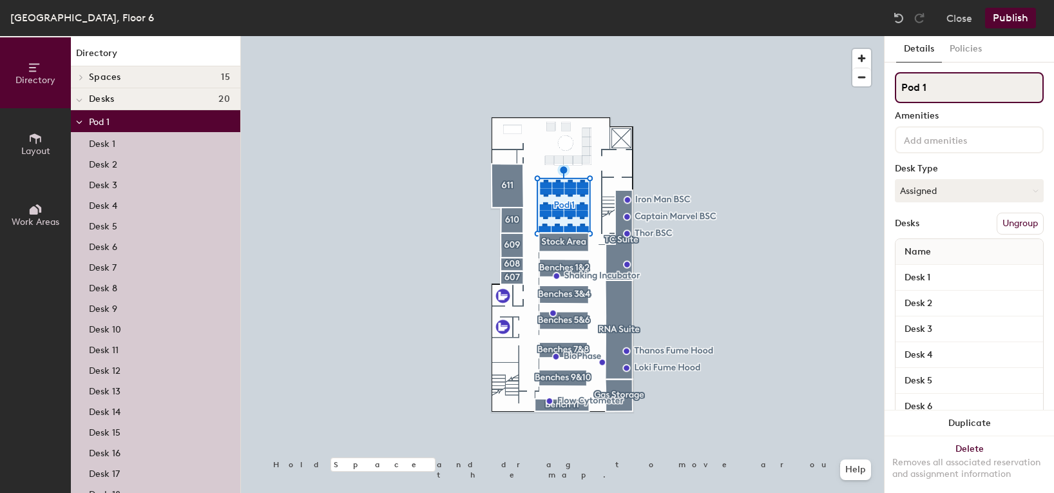
click at [939, 84] on input "Pod 1" at bounding box center [969, 87] width 149 height 31
click at [834, 79] on div "Directory Layout Work Areas Directory Spaces 15 607 608 609 610 611 Bench 11 Be…" at bounding box center [527, 264] width 1054 height 457
type input "Office"
click at [1015, 17] on button "Publish" at bounding box center [1011, 18] width 51 height 21
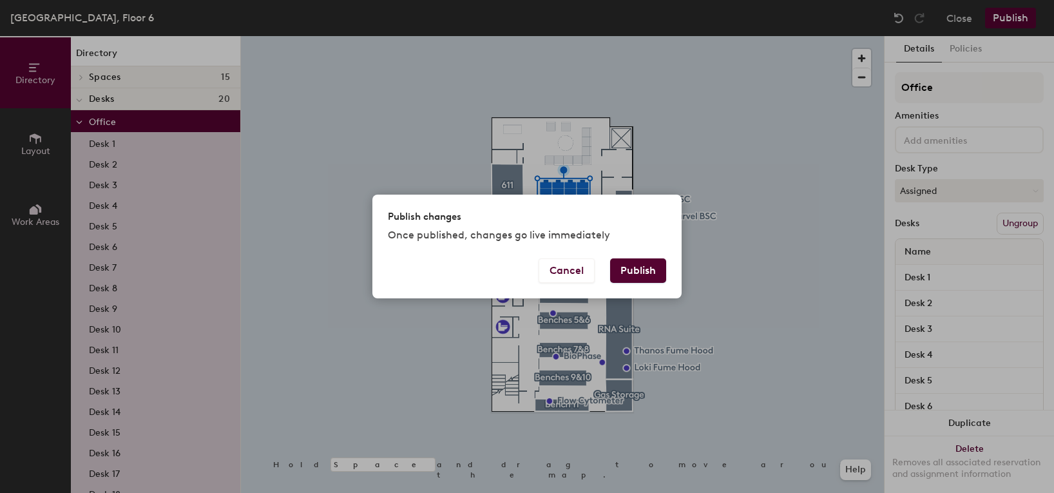
click at [647, 270] on button "Publish" at bounding box center [638, 270] width 56 height 24
